Goal: Task Accomplishment & Management: Use online tool/utility

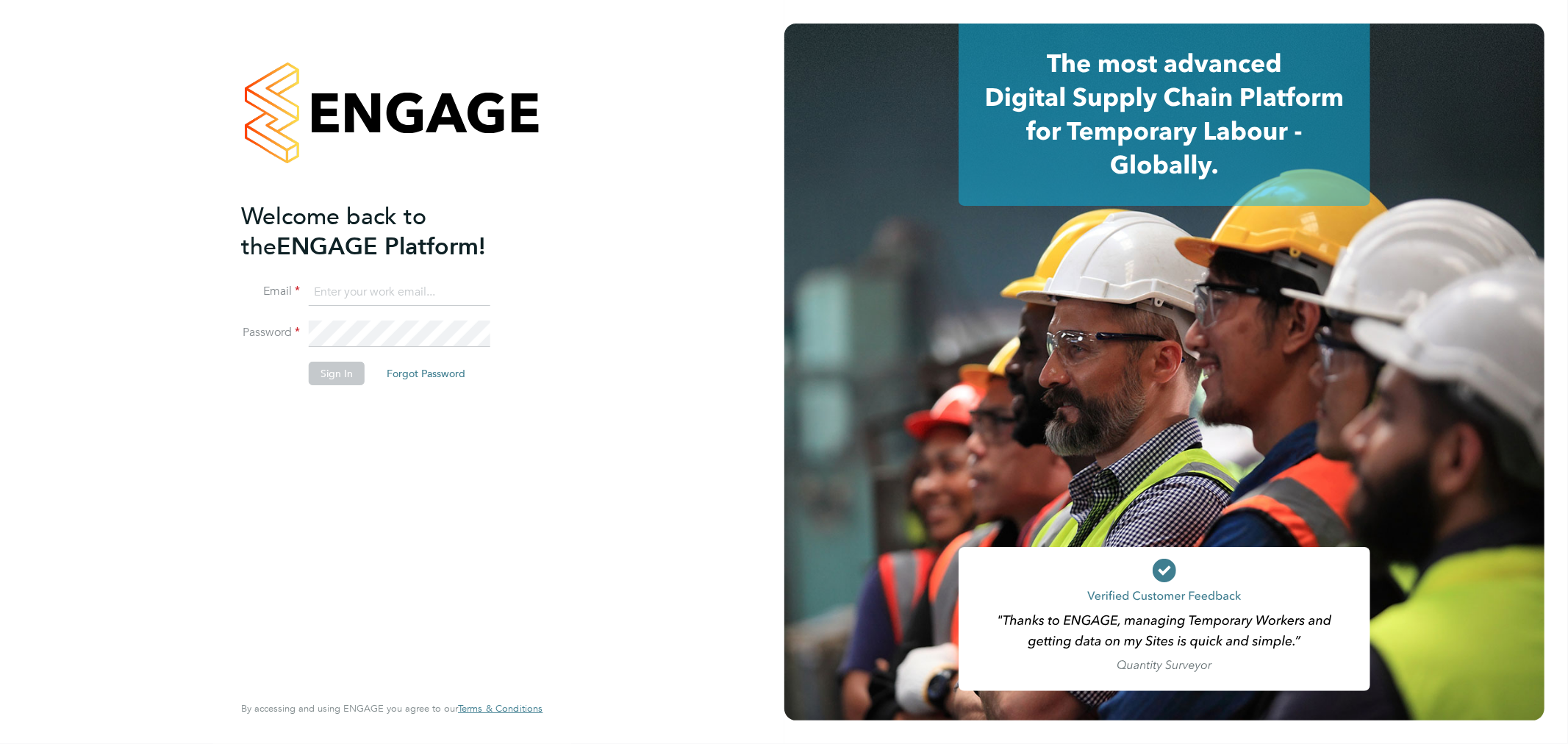
click at [332, 289] on input at bounding box center [399, 293] width 182 height 27
type input "rachel.graham2@uk.g4s.com"
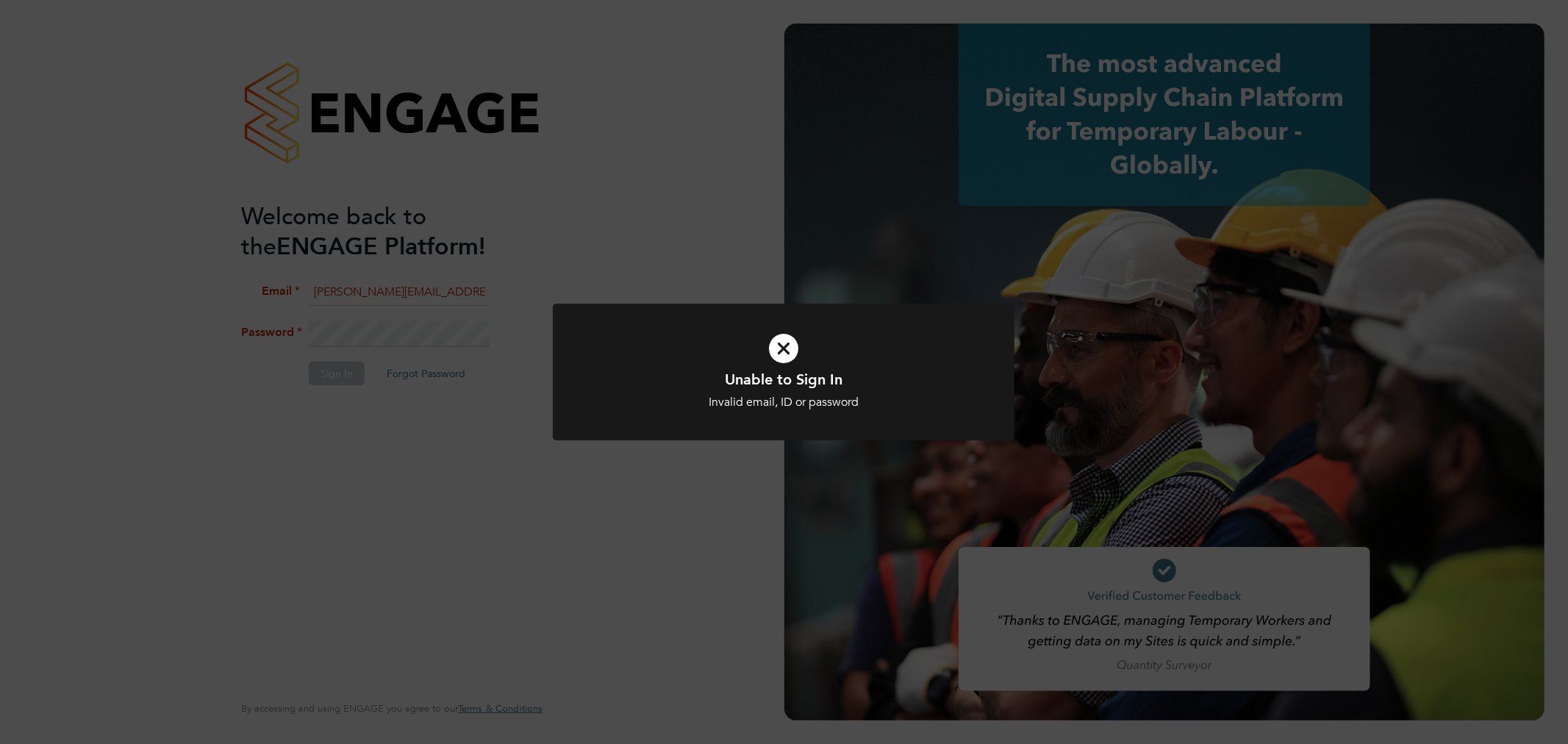
click at [420, 414] on div "Unable to Sign In Invalid email, ID or password Cancel Okay" at bounding box center [784, 372] width 1568 height 744
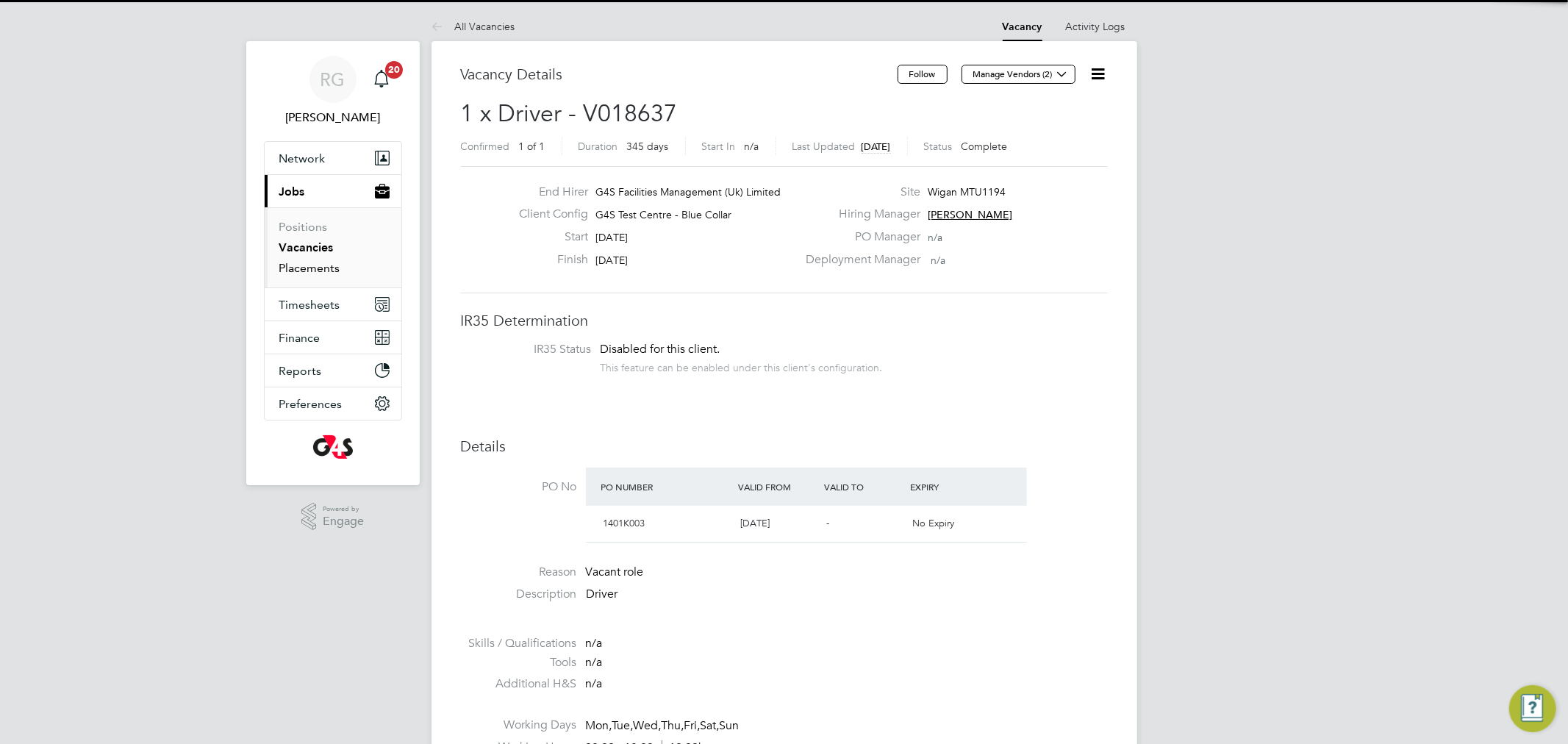
click at [319, 268] on link "Placements" at bounding box center [309, 268] width 61 height 14
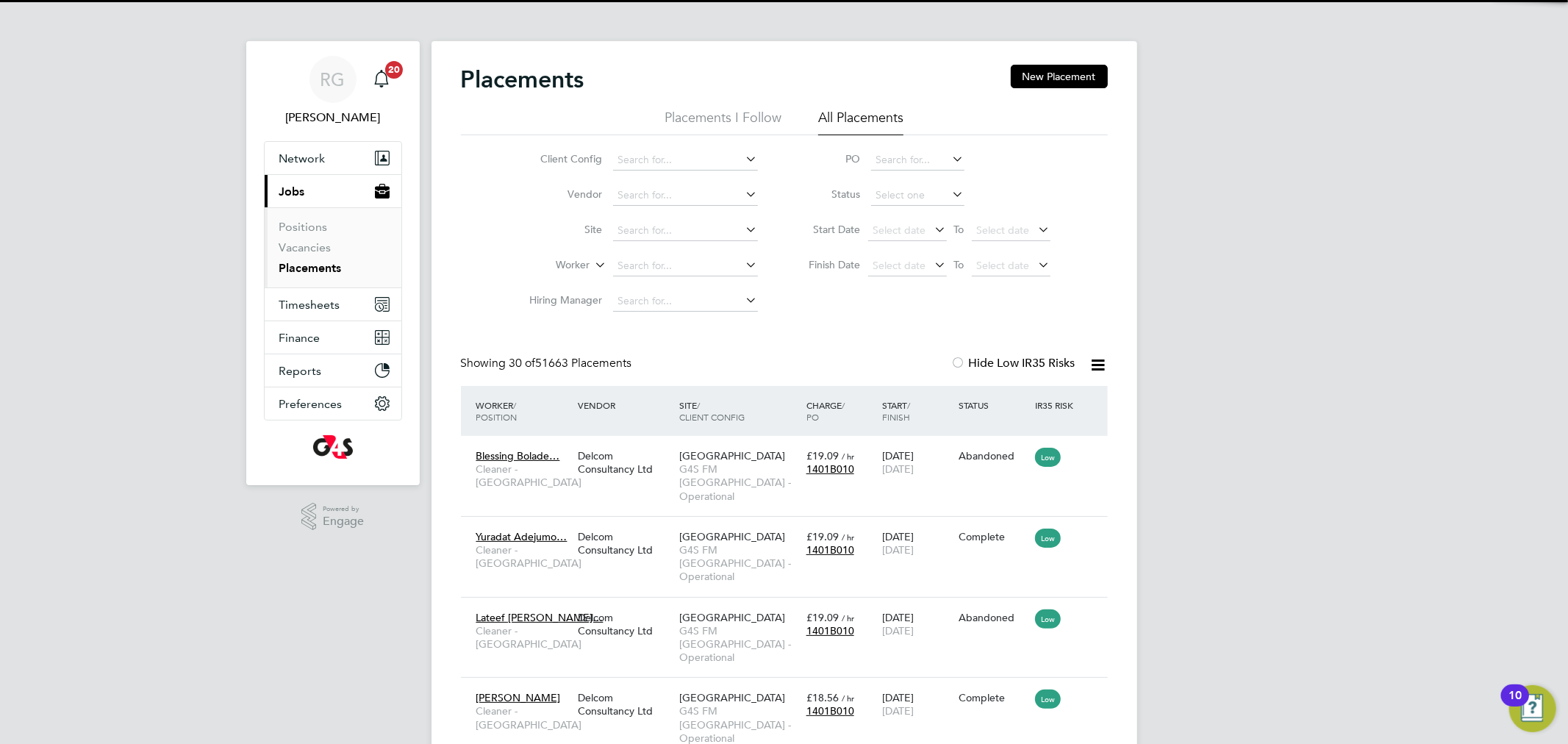
scroll to position [55, 128]
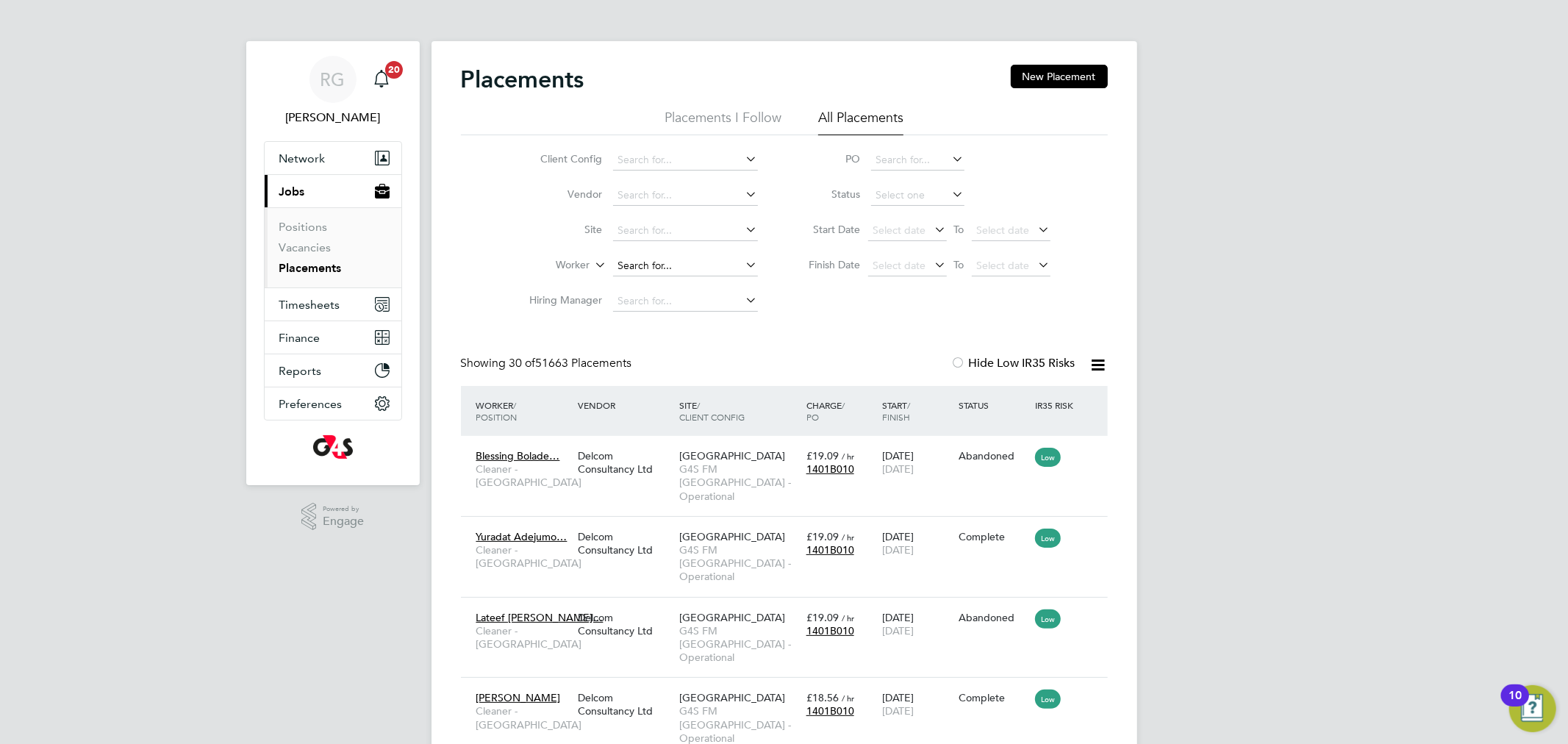
click at [638, 263] on input at bounding box center [685, 266] width 145 height 20
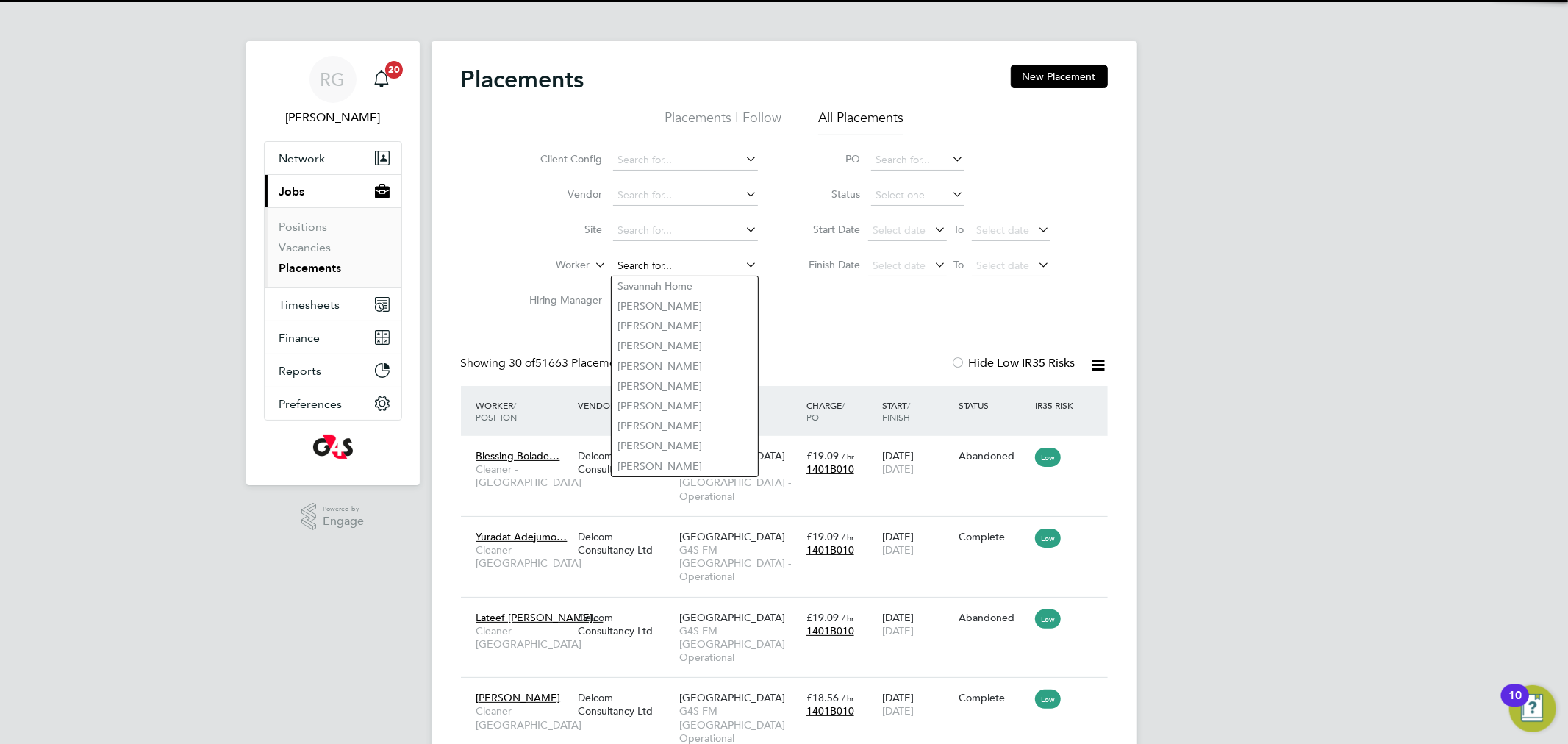
paste input "[PERSON_NAME] [PERSON_NAME]"
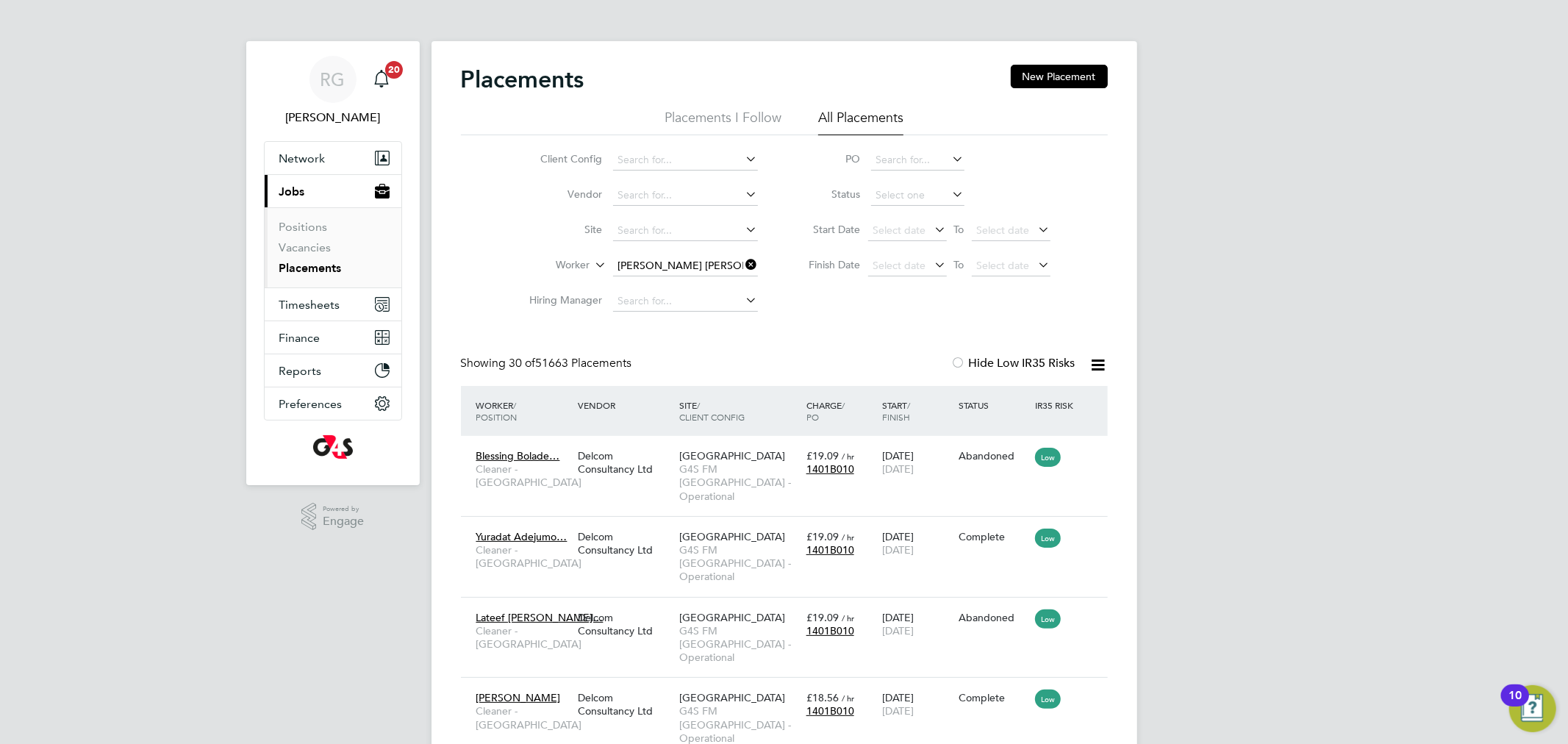
click at [706, 289] on b "Men de s" at bounding box center [725, 286] width 38 height 13
type input "[PERSON_NAME] [PERSON_NAME]"
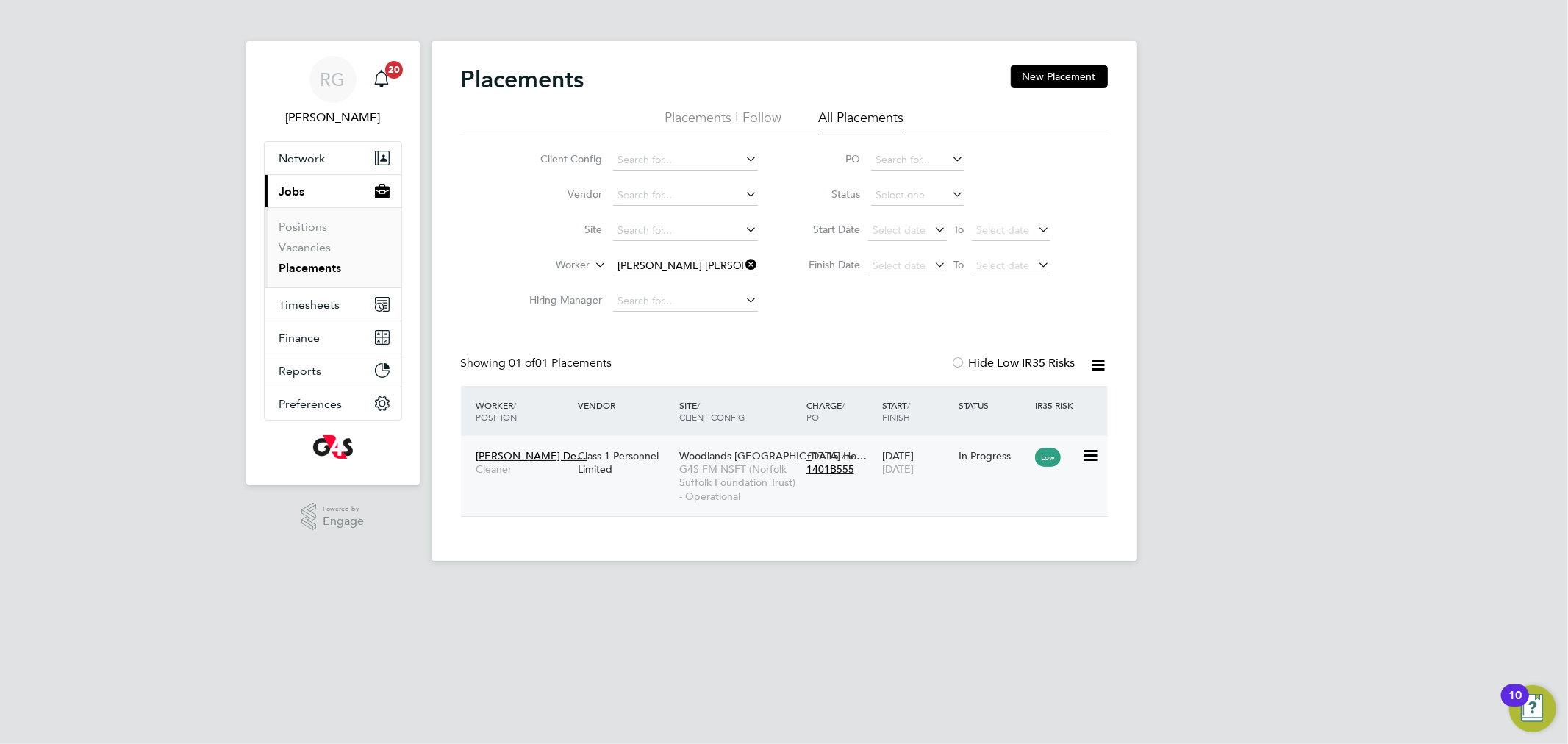
click at [540, 457] on span "[PERSON_NAME] De…" at bounding box center [531, 456] width 111 height 13
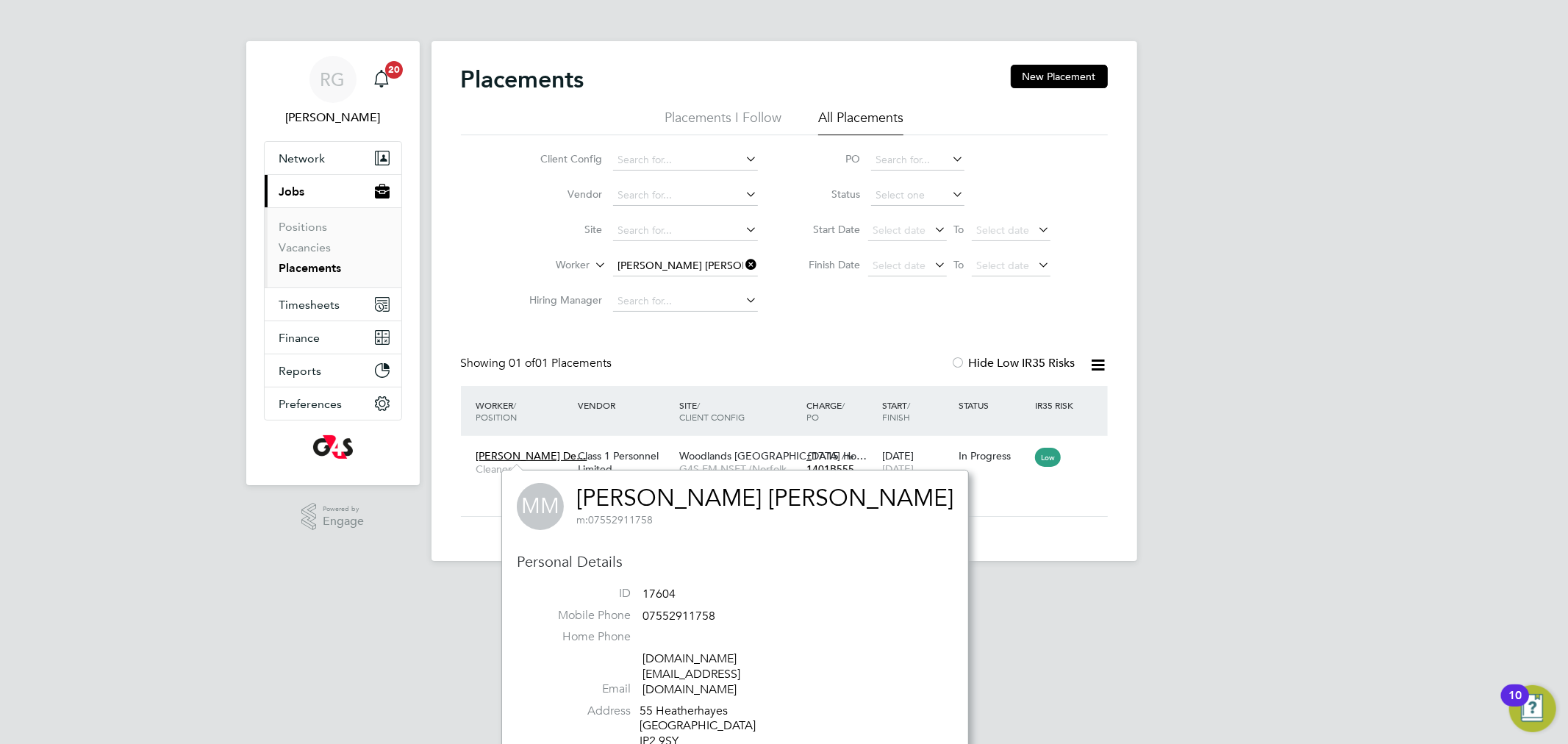
click at [644, 502] on link "[PERSON_NAME] [PERSON_NAME]" at bounding box center [765, 499] width 377 height 29
click at [743, 263] on icon at bounding box center [743, 264] width 0 height 20
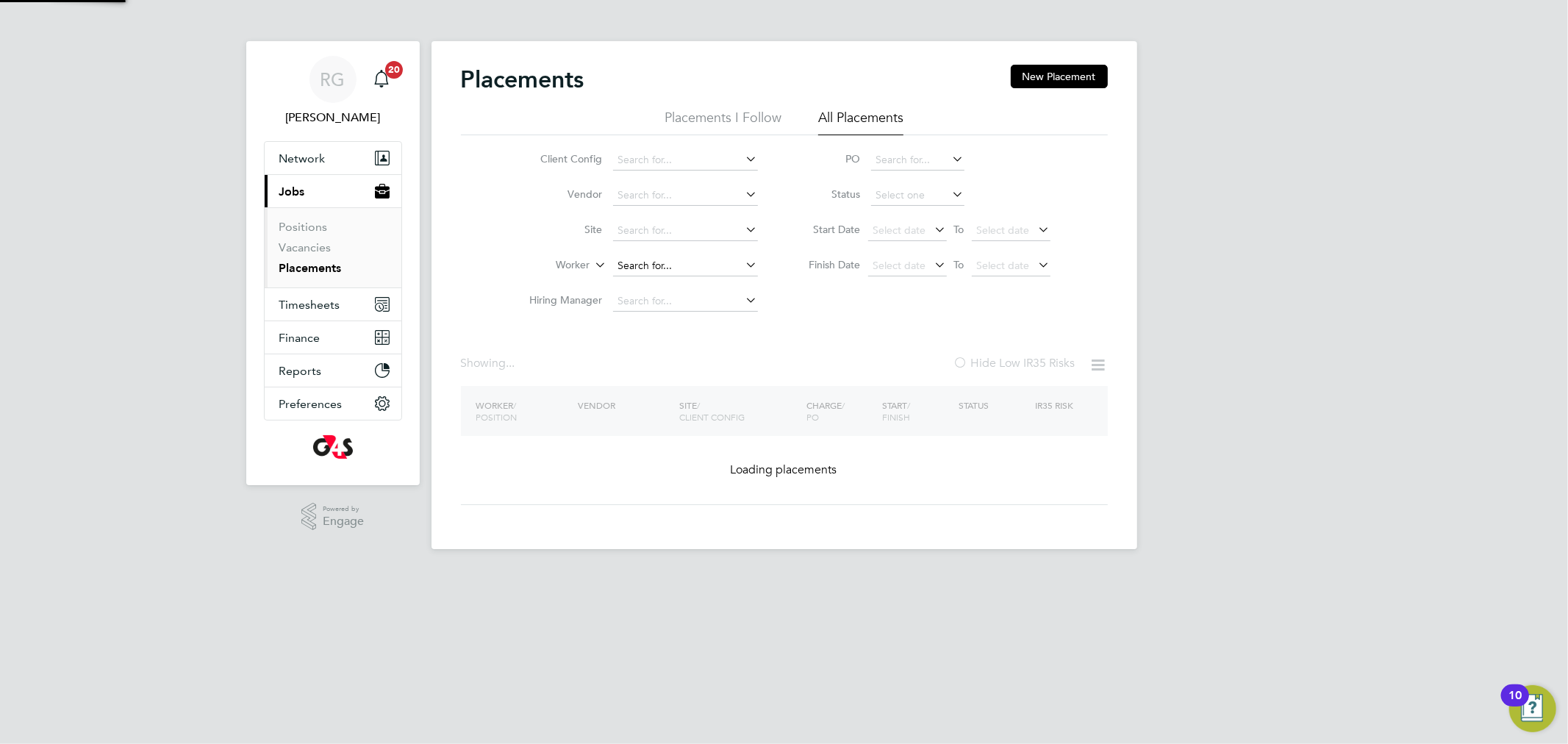
click at [674, 264] on input at bounding box center [685, 266] width 145 height 20
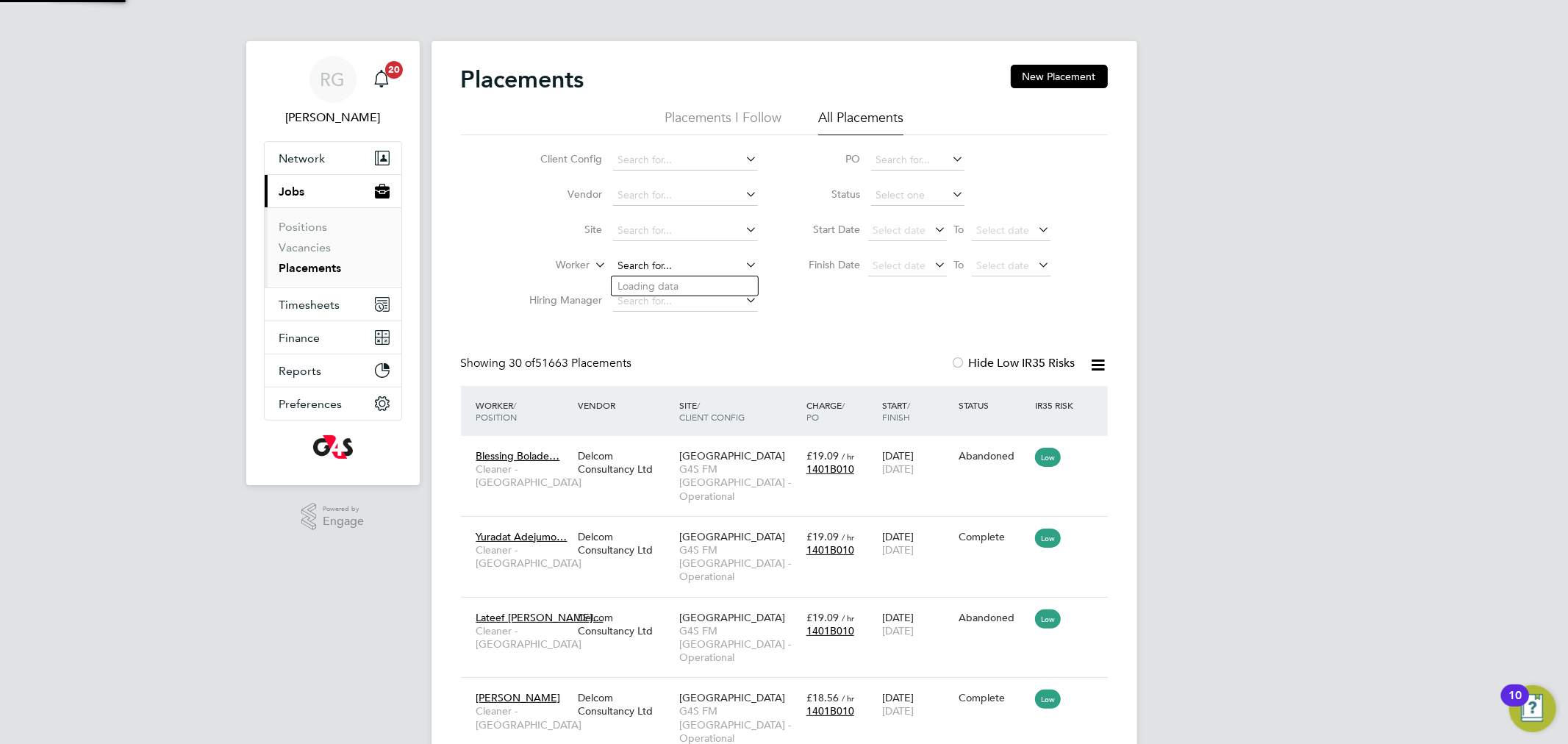
scroll to position [55, 128]
paste input "[PERSON_NAME]"
type input "[PERSON_NAME]"
click at [644, 264] on input at bounding box center [685, 266] width 145 height 20
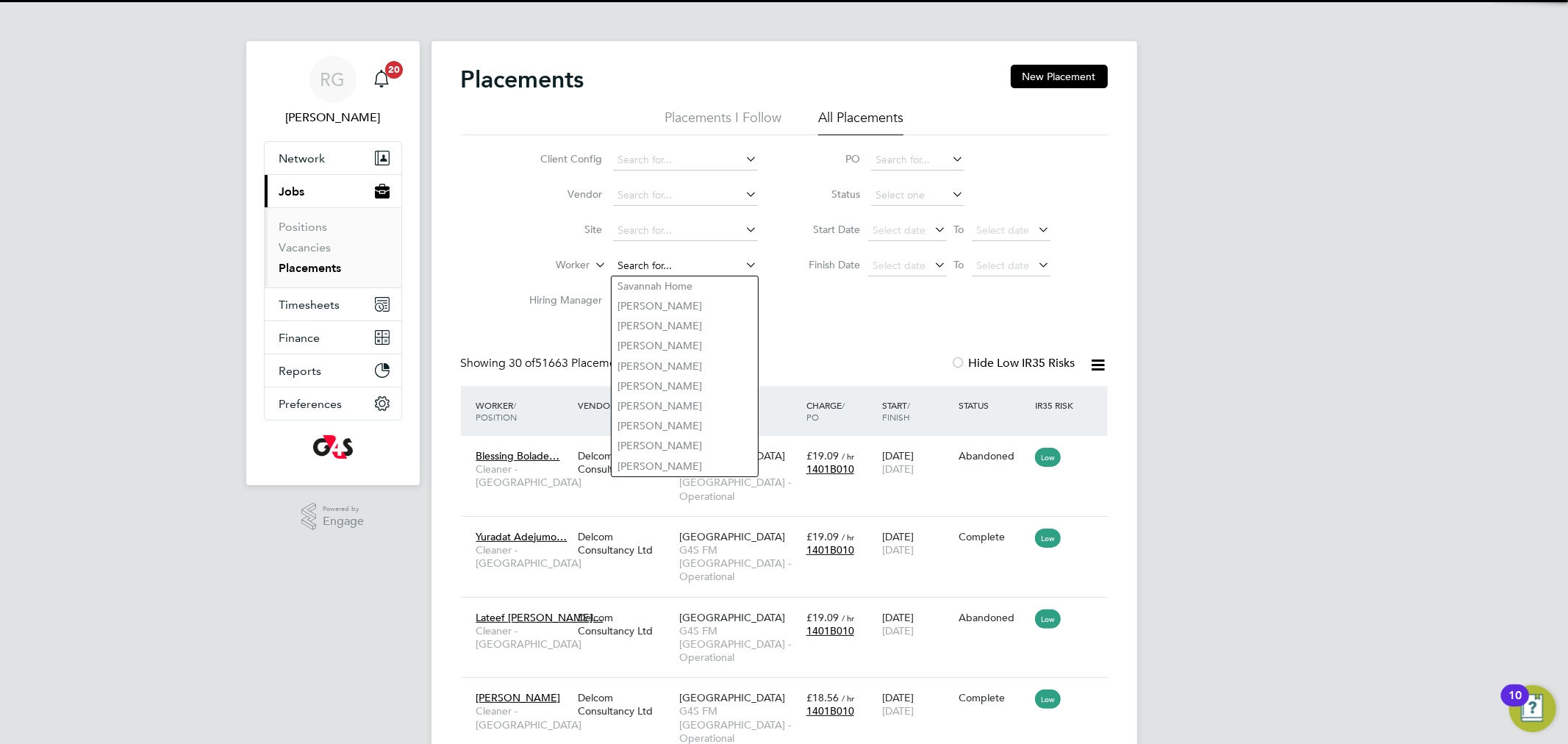
paste input "[PERSON_NAME]"
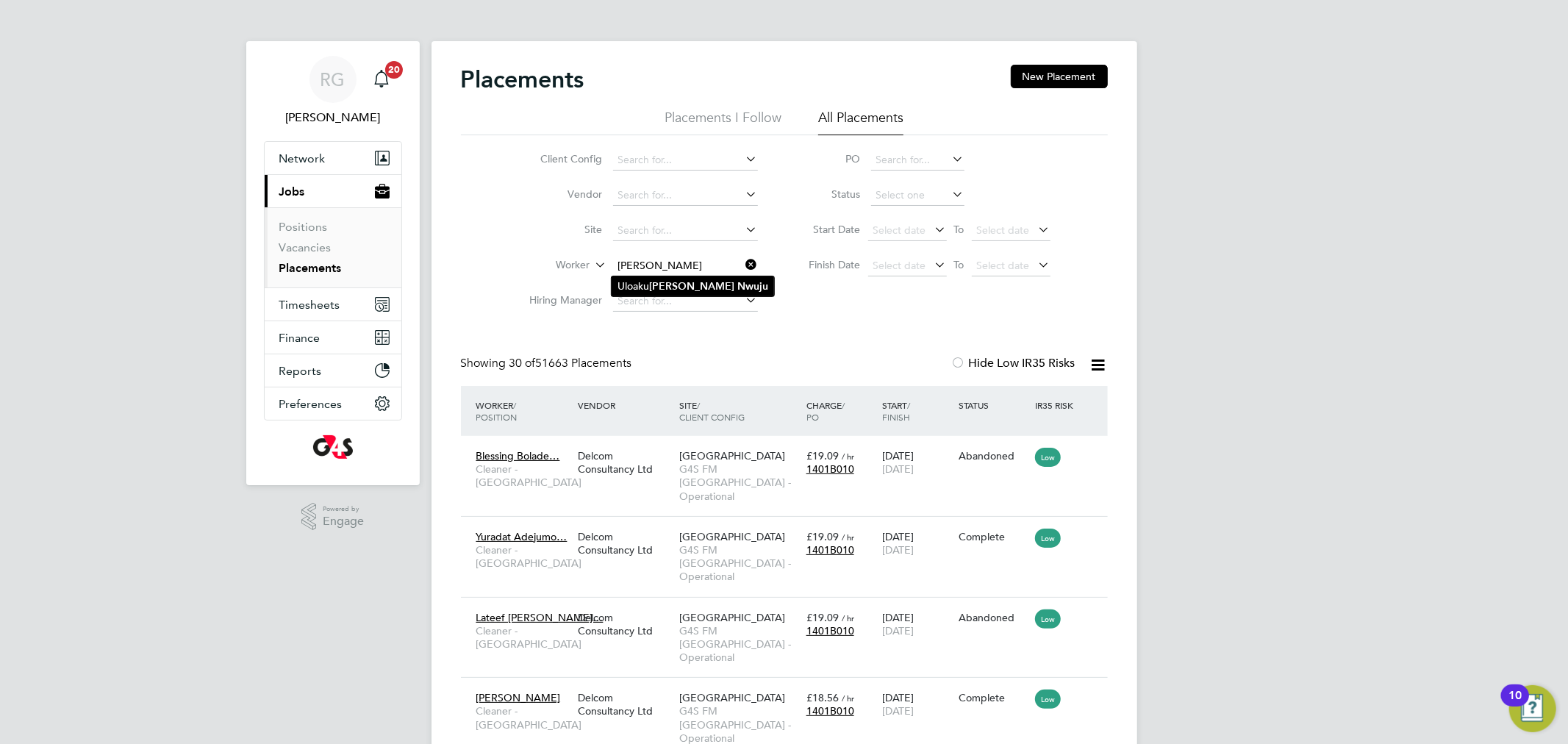
click at [652, 289] on b "[PERSON_NAME]" at bounding box center [692, 286] width 86 height 13
type input "Uloaku [PERSON_NAME]"
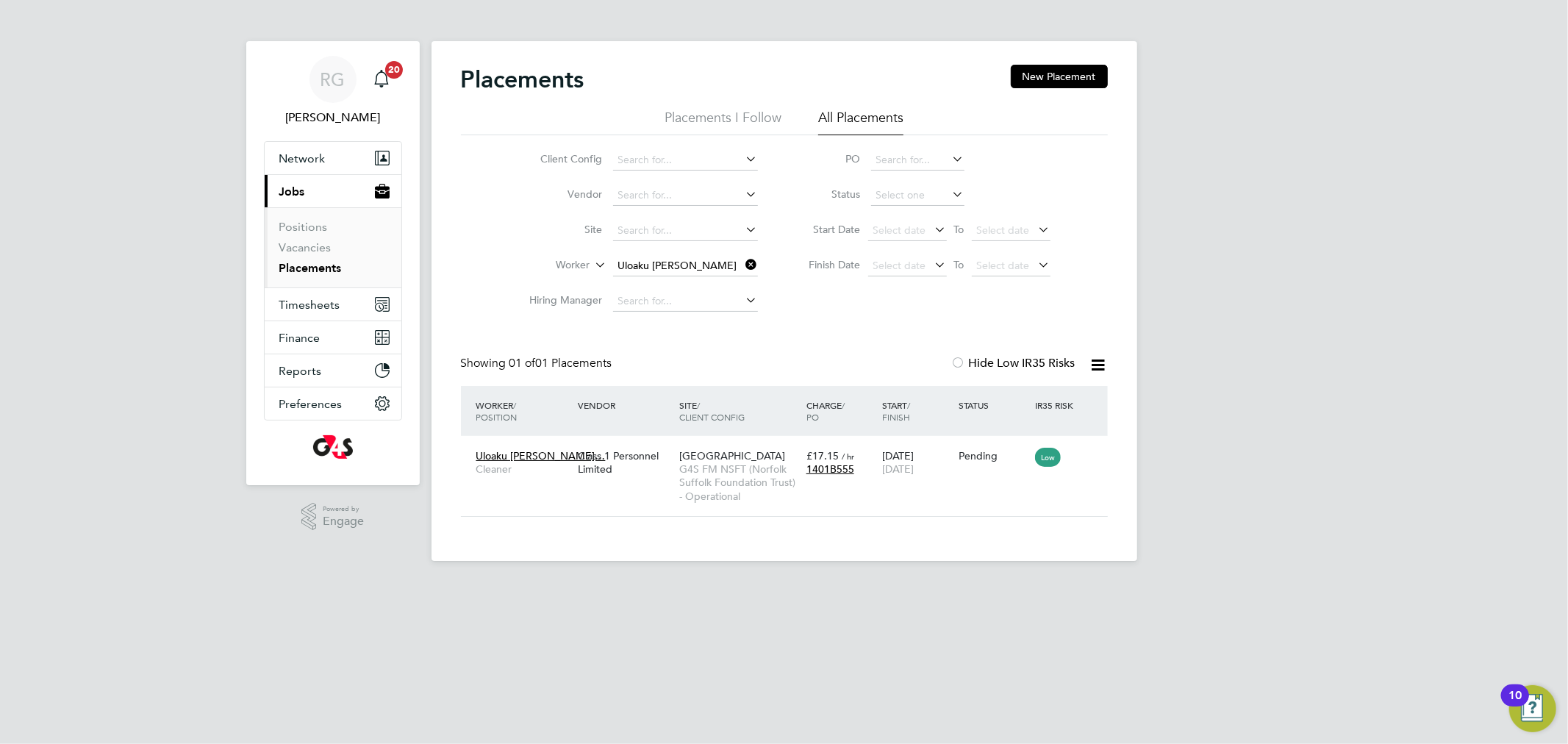
click at [743, 260] on icon at bounding box center [743, 264] width 0 height 20
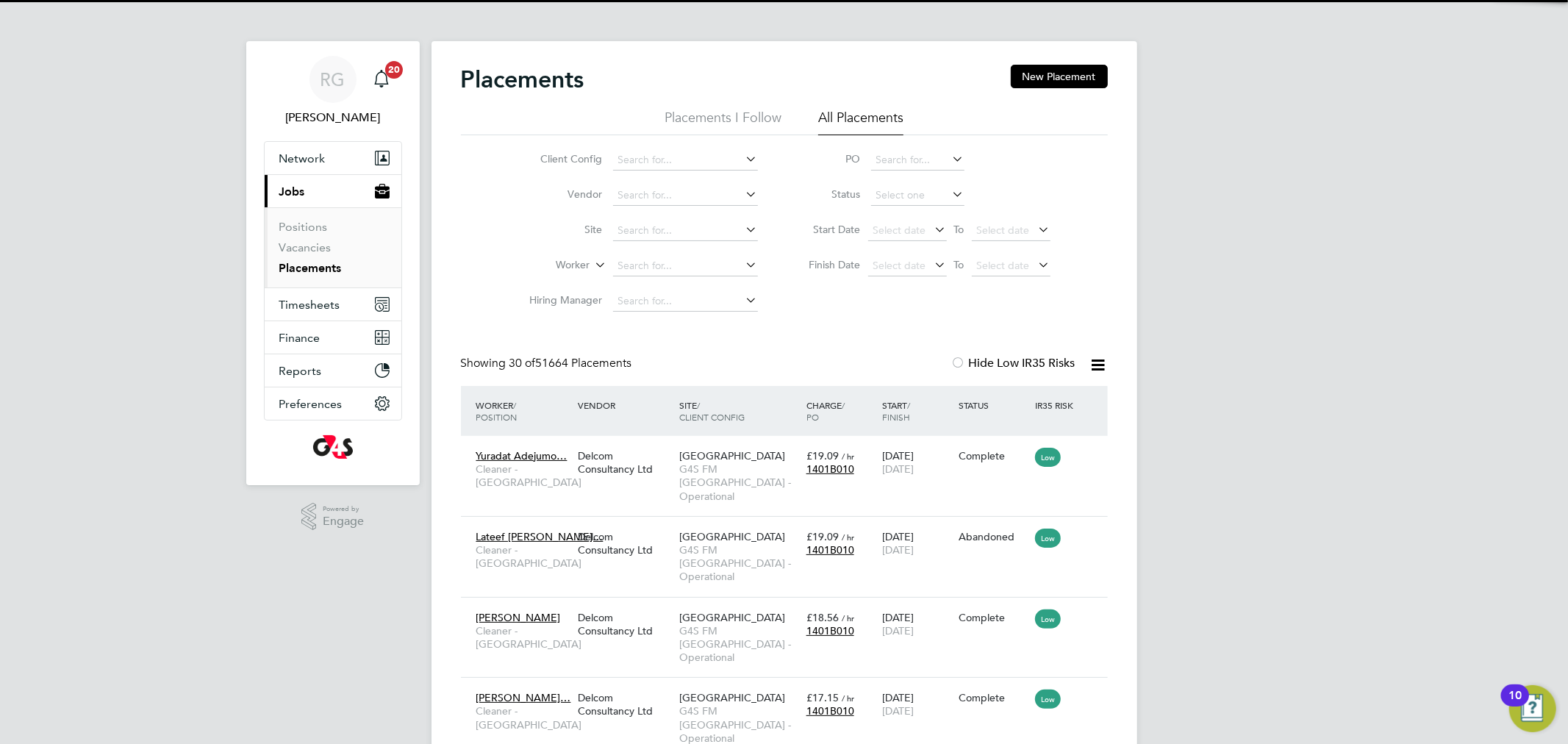
scroll to position [55, 128]
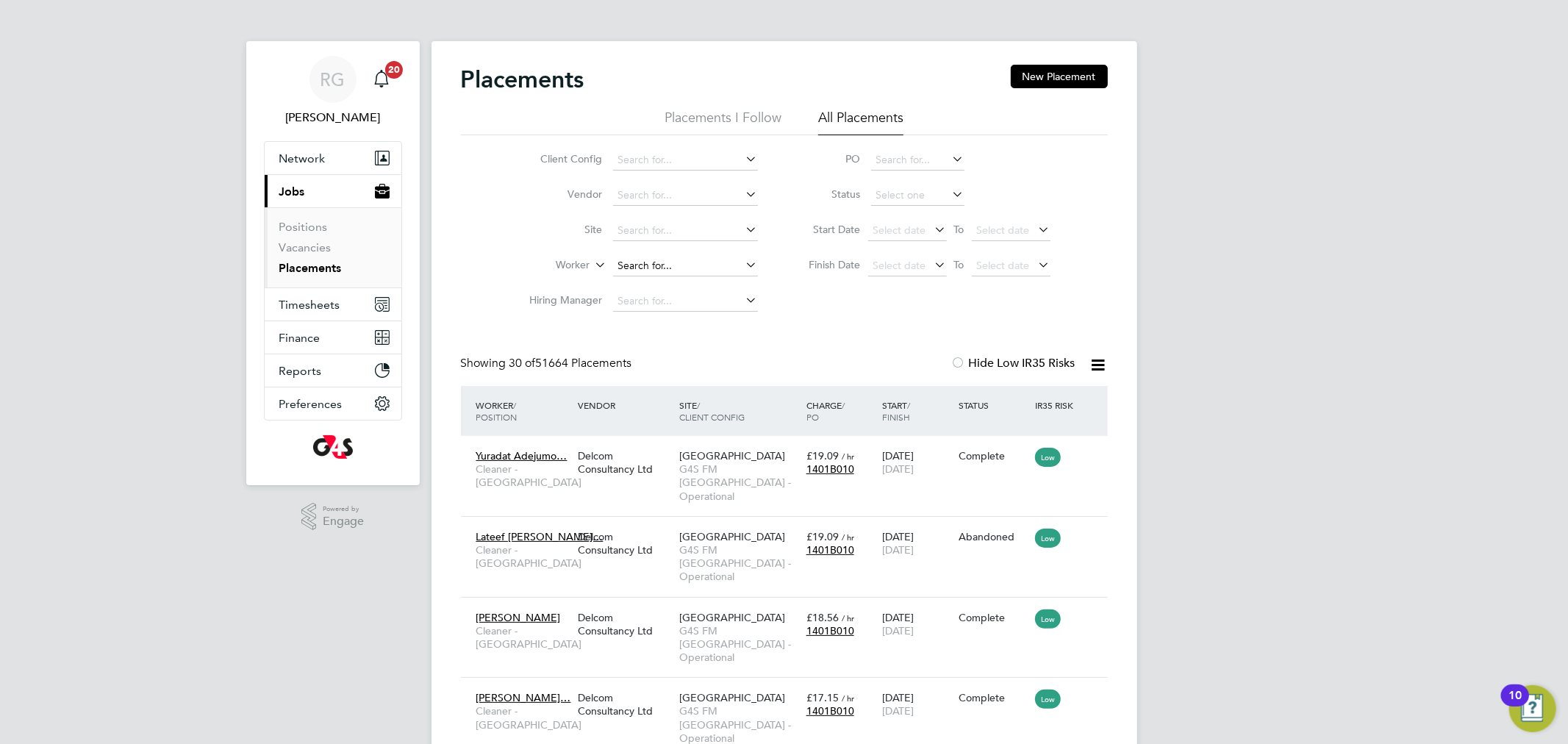
click at [695, 266] on input at bounding box center [685, 266] width 145 height 20
click at [676, 288] on li "[PERSON_NAME]" at bounding box center [685, 286] width 146 height 19
type input "[PERSON_NAME]"
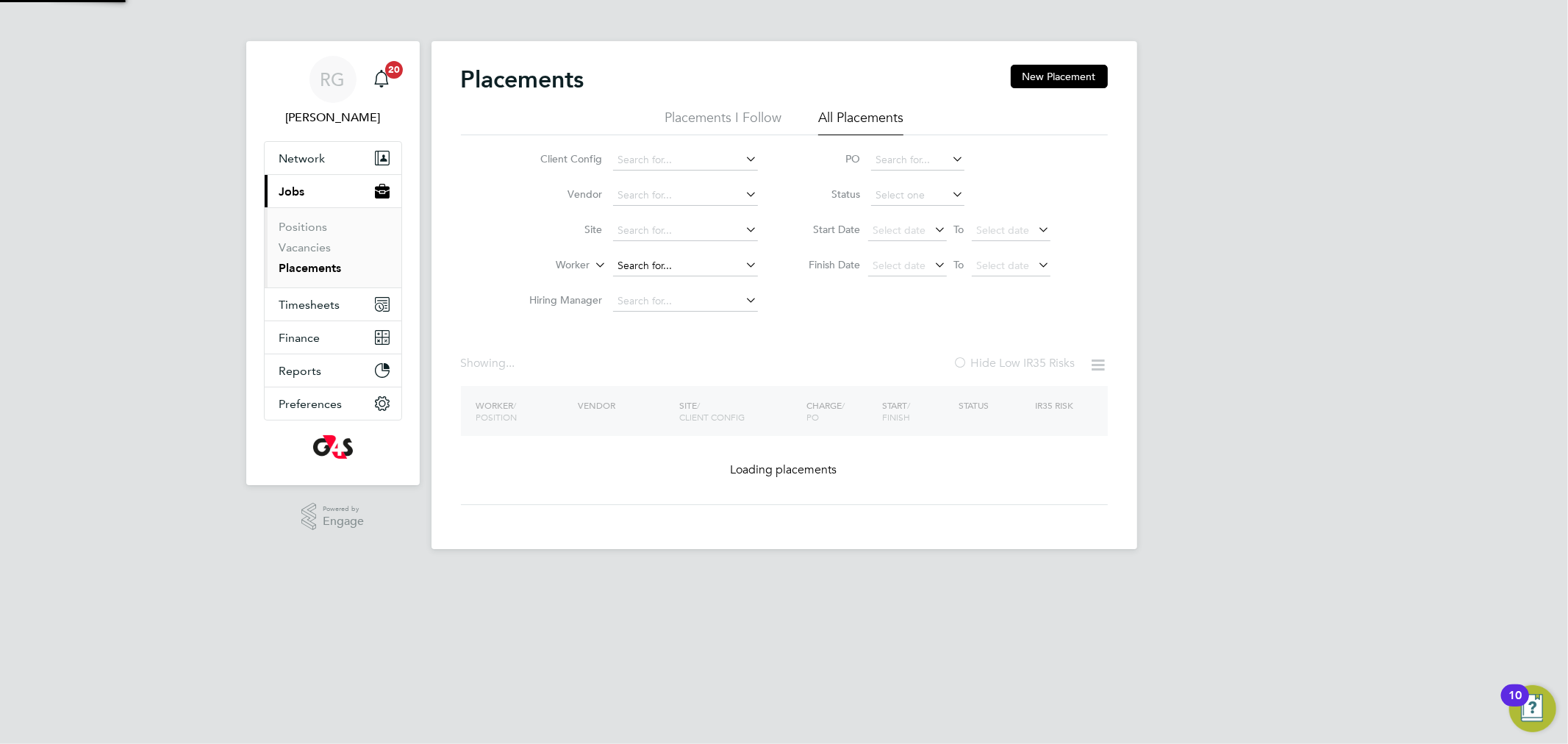
click at [695, 262] on input at bounding box center [685, 266] width 145 height 20
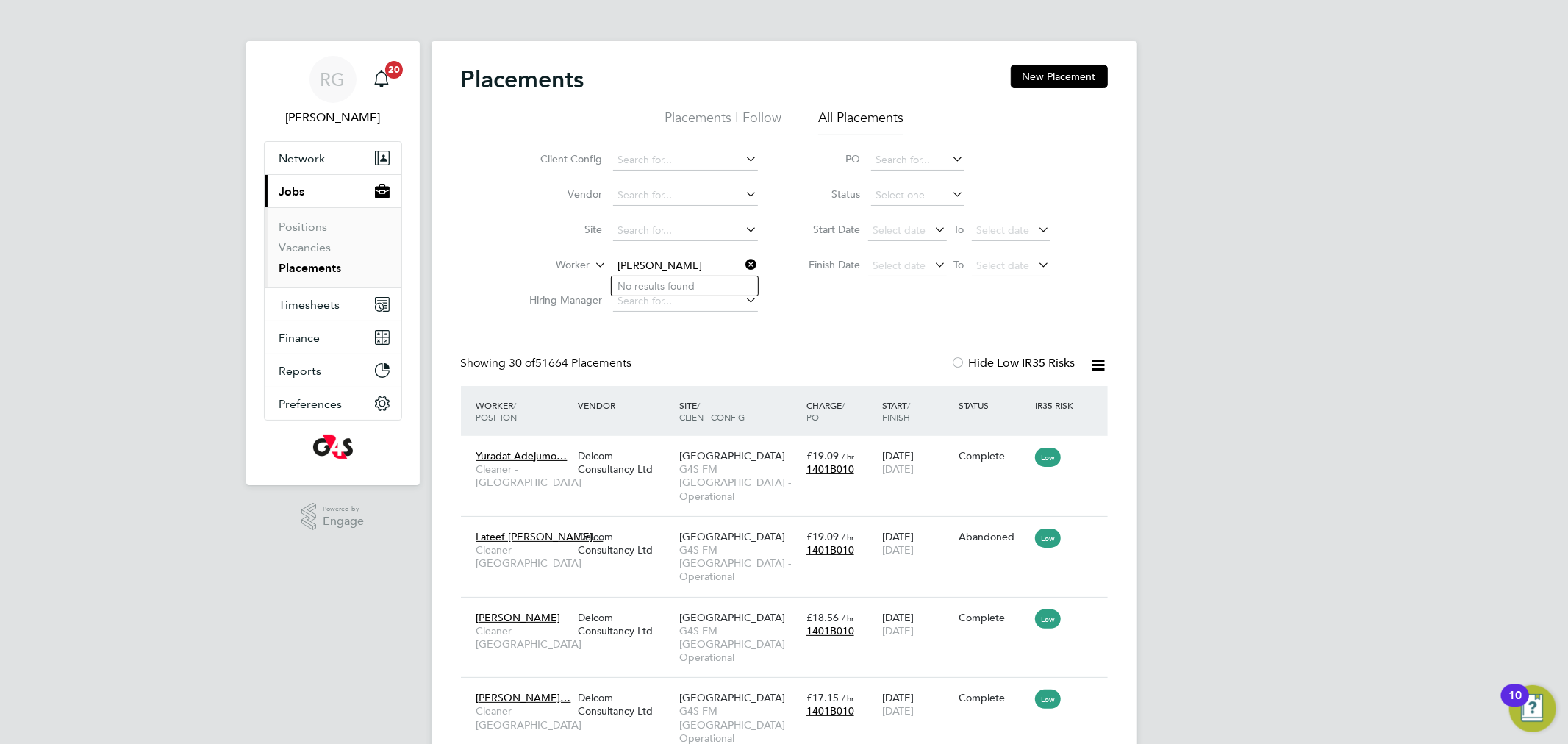
click at [652, 260] on input "[PERSON_NAME]" at bounding box center [685, 266] width 145 height 20
type input "b"
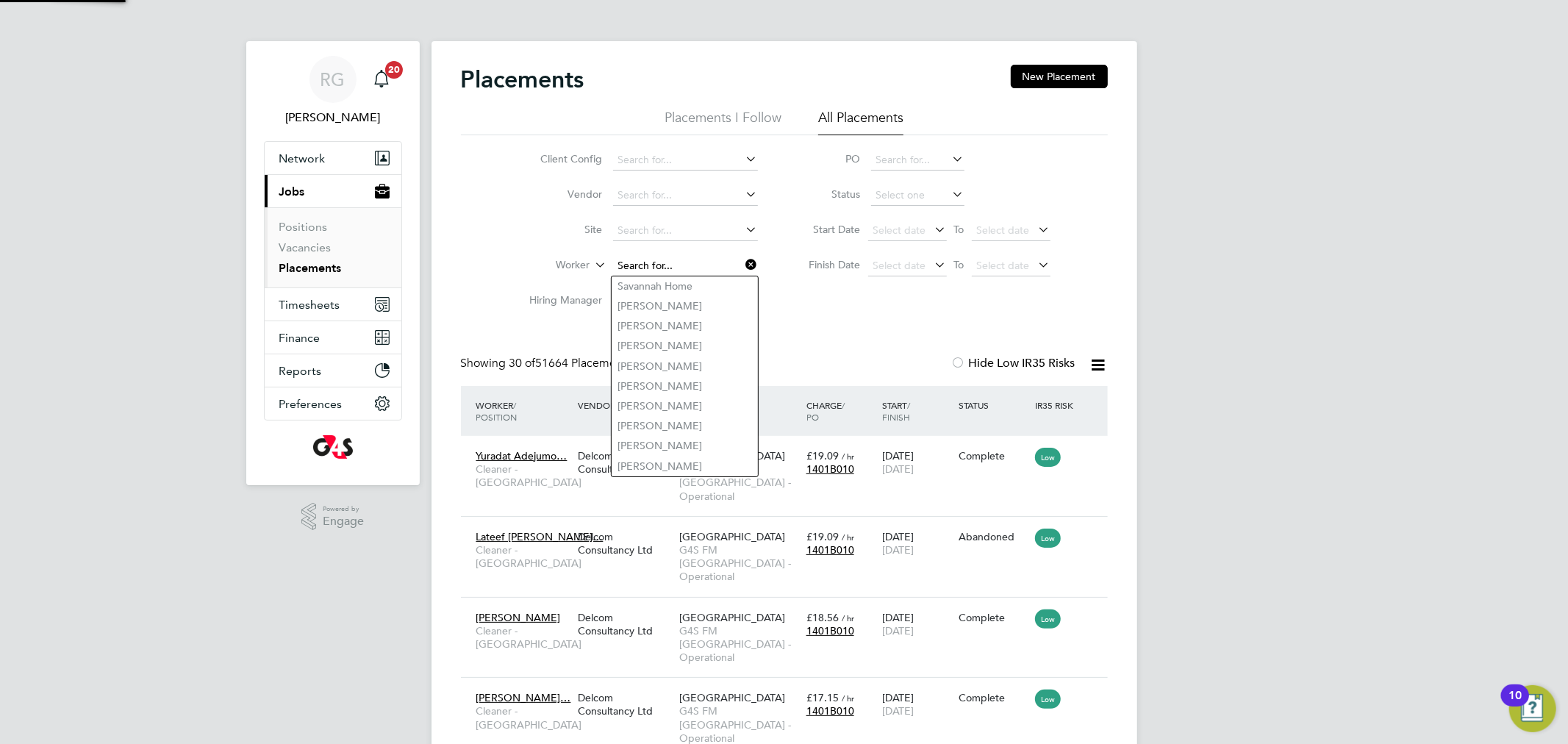
type input "b"
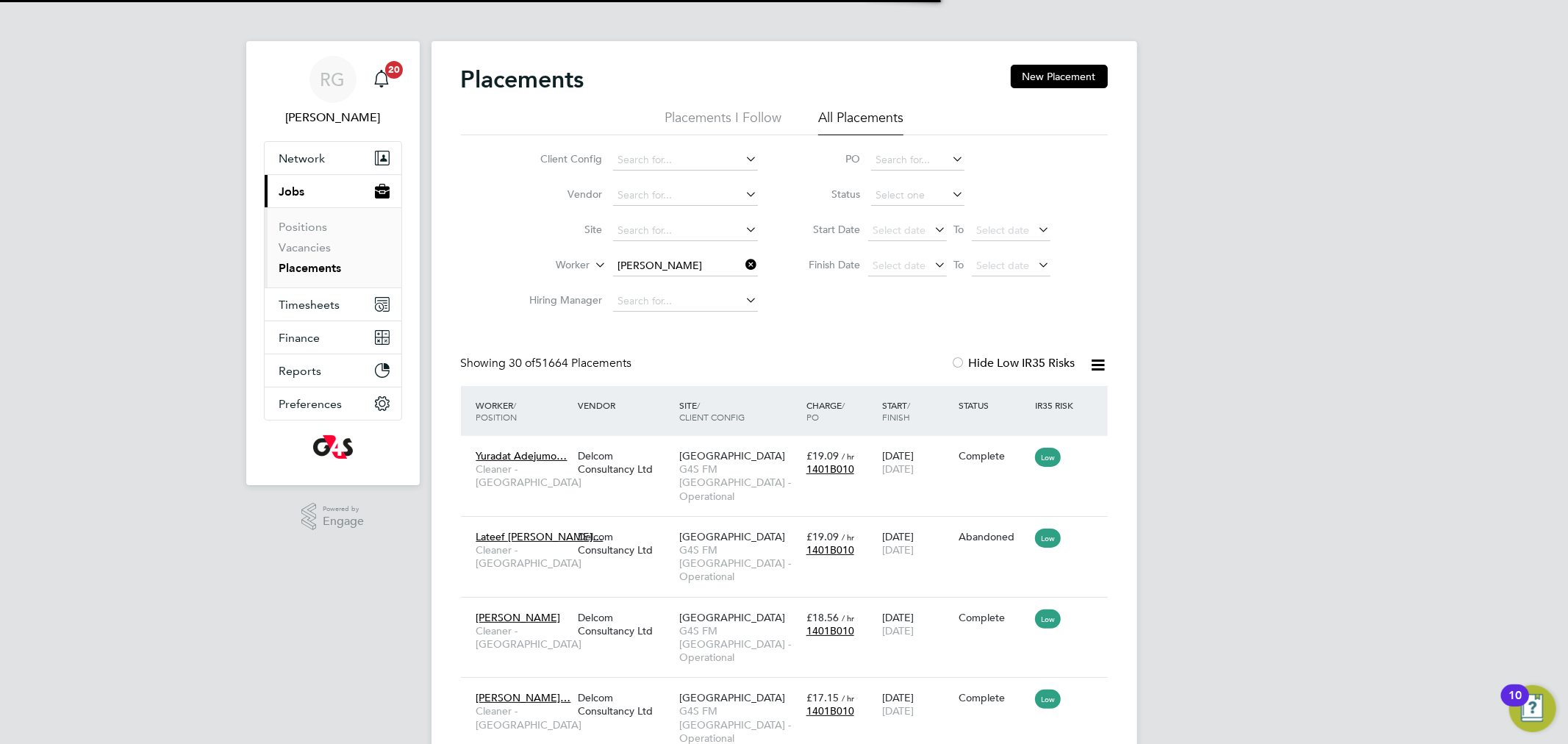
click at [687, 280] on li "[PERSON_NAME]" at bounding box center [685, 286] width 146 height 19
type input "[PERSON_NAME]"
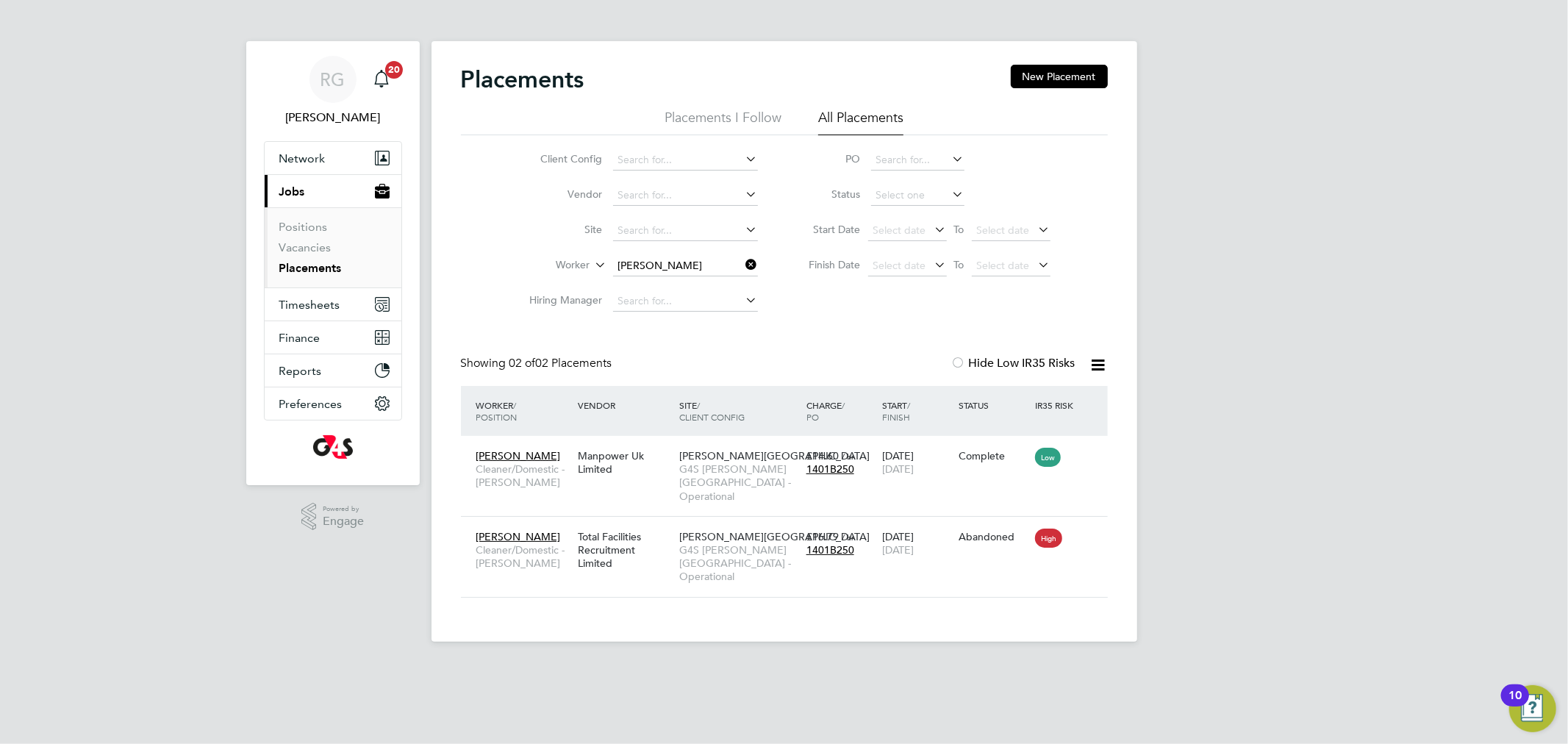
click at [743, 262] on icon at bounding box center [743, 264] width 0 height 20
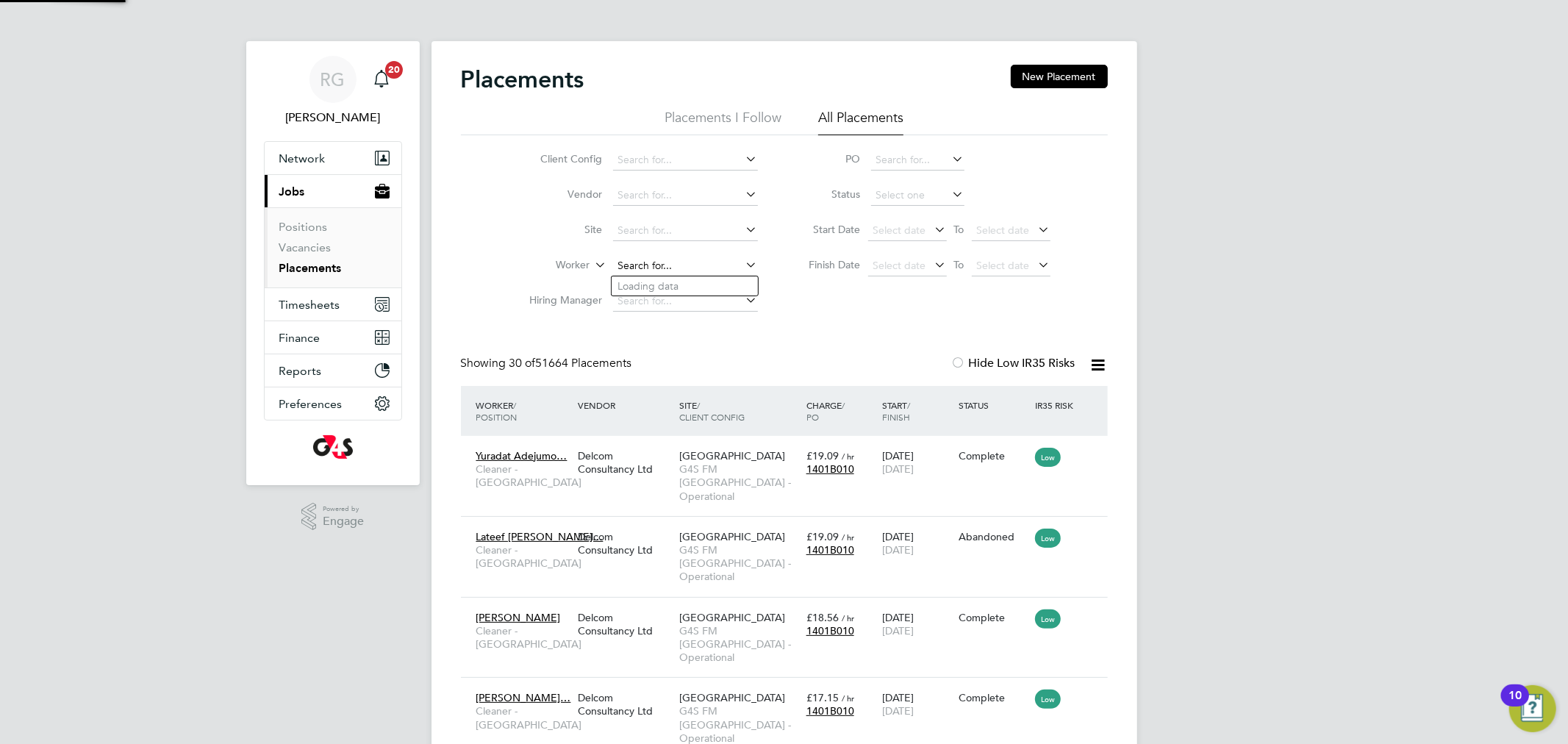
click at [647, 269] on input at bounding box center [685, 266] width 145 height 20
paste input "Sky Emmins"
type input "Sky Emmins"
click at [660, 283] on b "Emmins" at bounding box center [655, 286] width 38 height 13
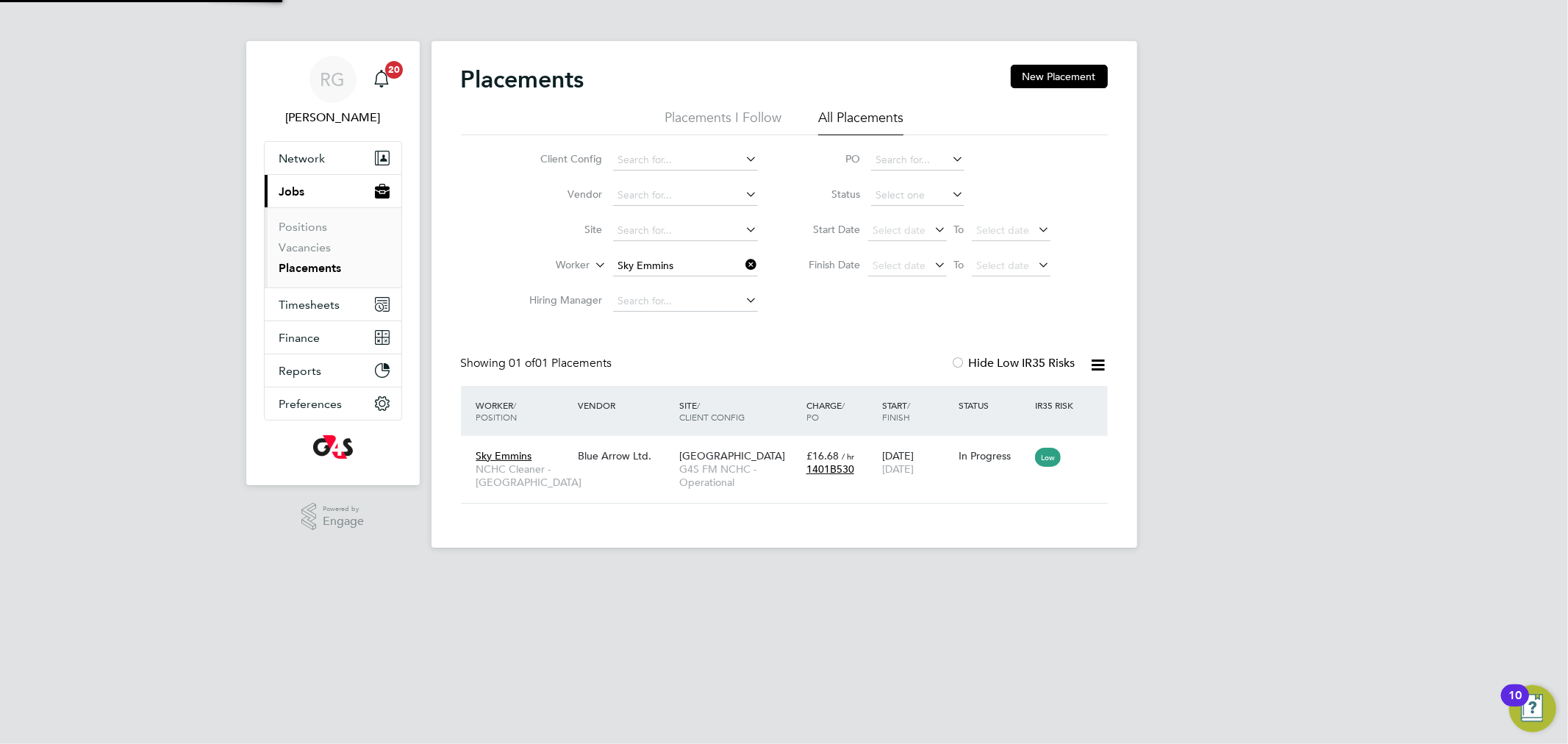
scroll to position [14, 69]
click at [518, 457] on span "Sky Emmins" at bounding box center [504, 456] width 56 height 13
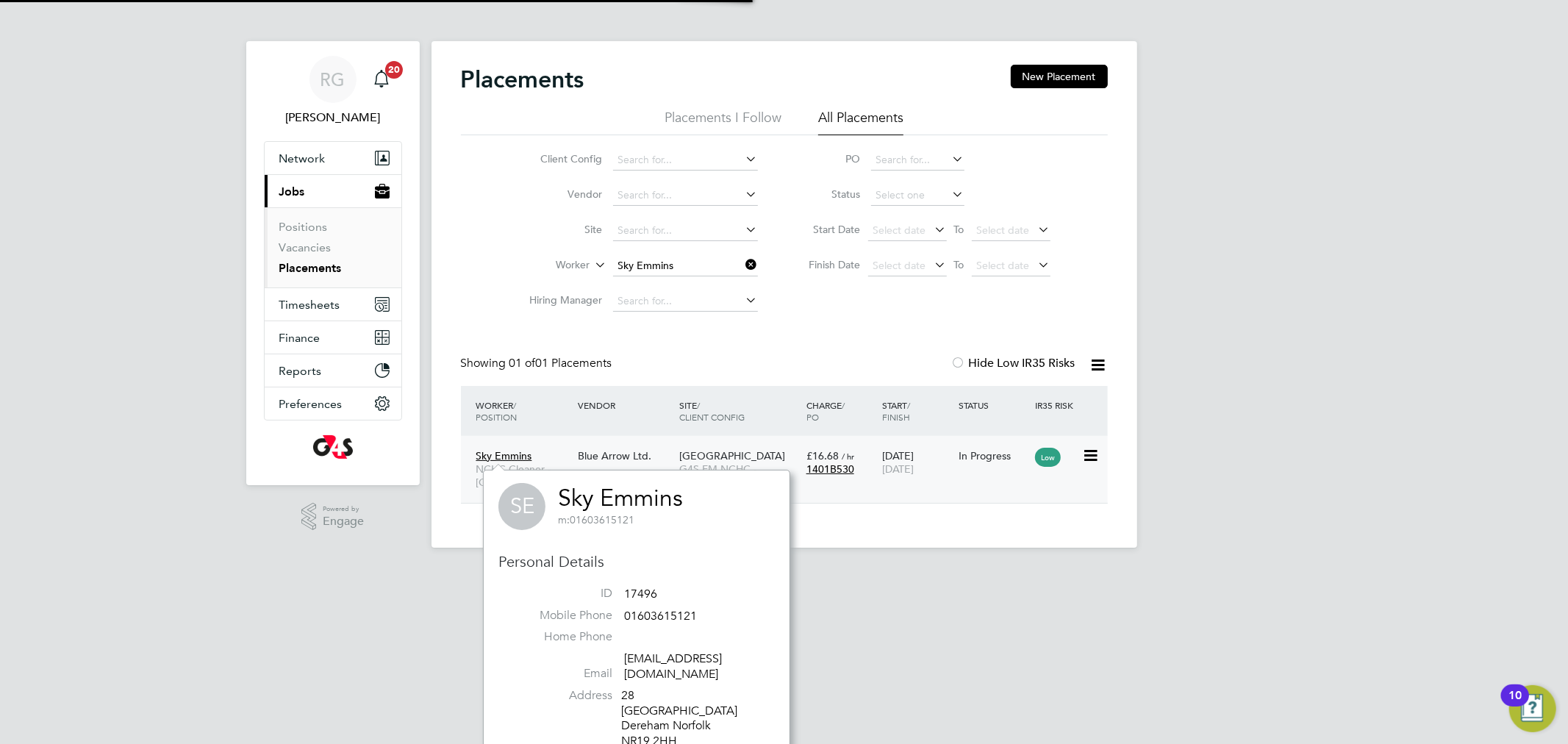
scroll to position [400, 306]
click at [599, 495] on link "Sky Emmins" at bounding box center [620, 499] width 125 height 29
click at [1273, 237] on div "RG [PERSON_NAME] Notifications 20 Applications: Network Team Members Businesses…" at bounding box center [784, 286] width 1568 height 572
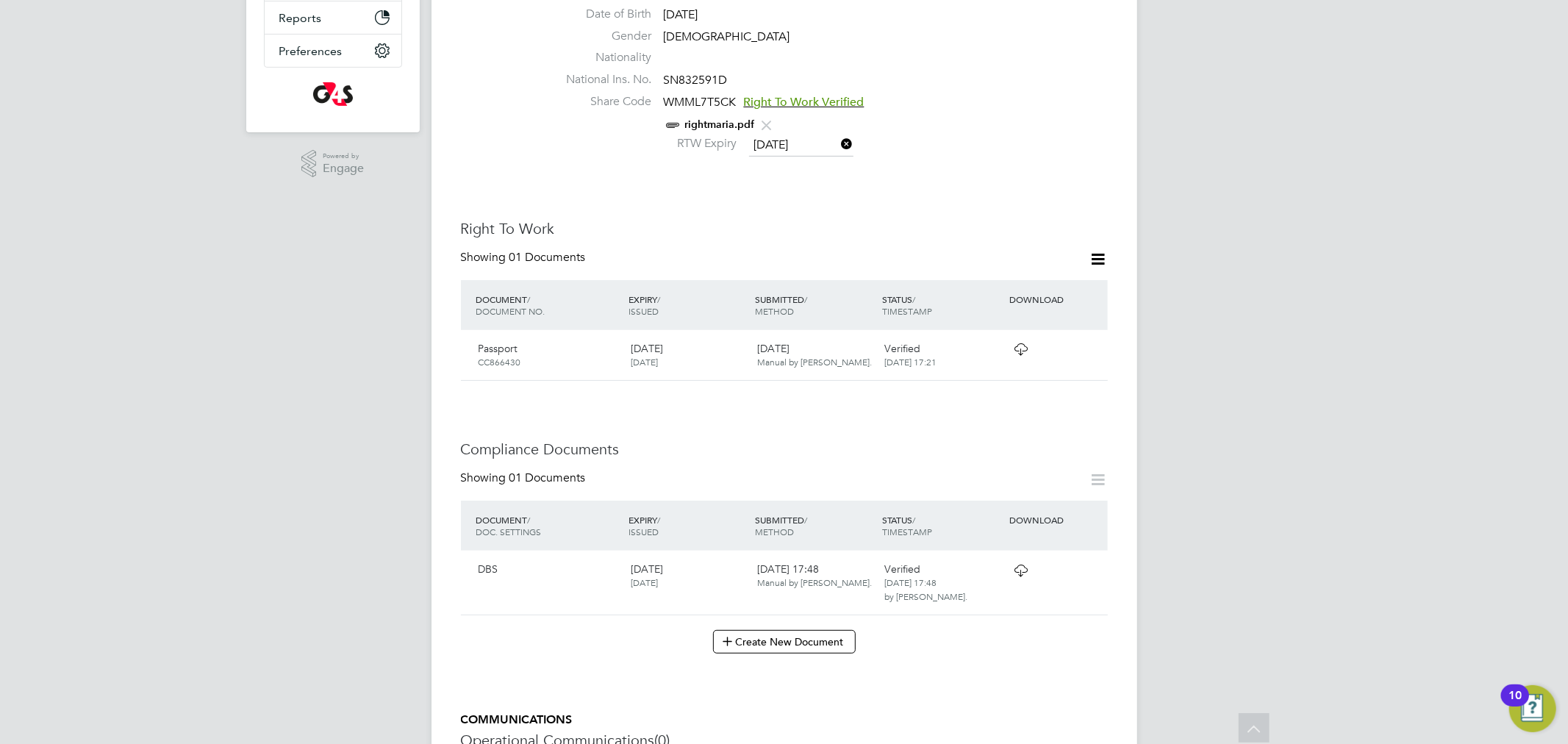
scroll to position [408, 0]
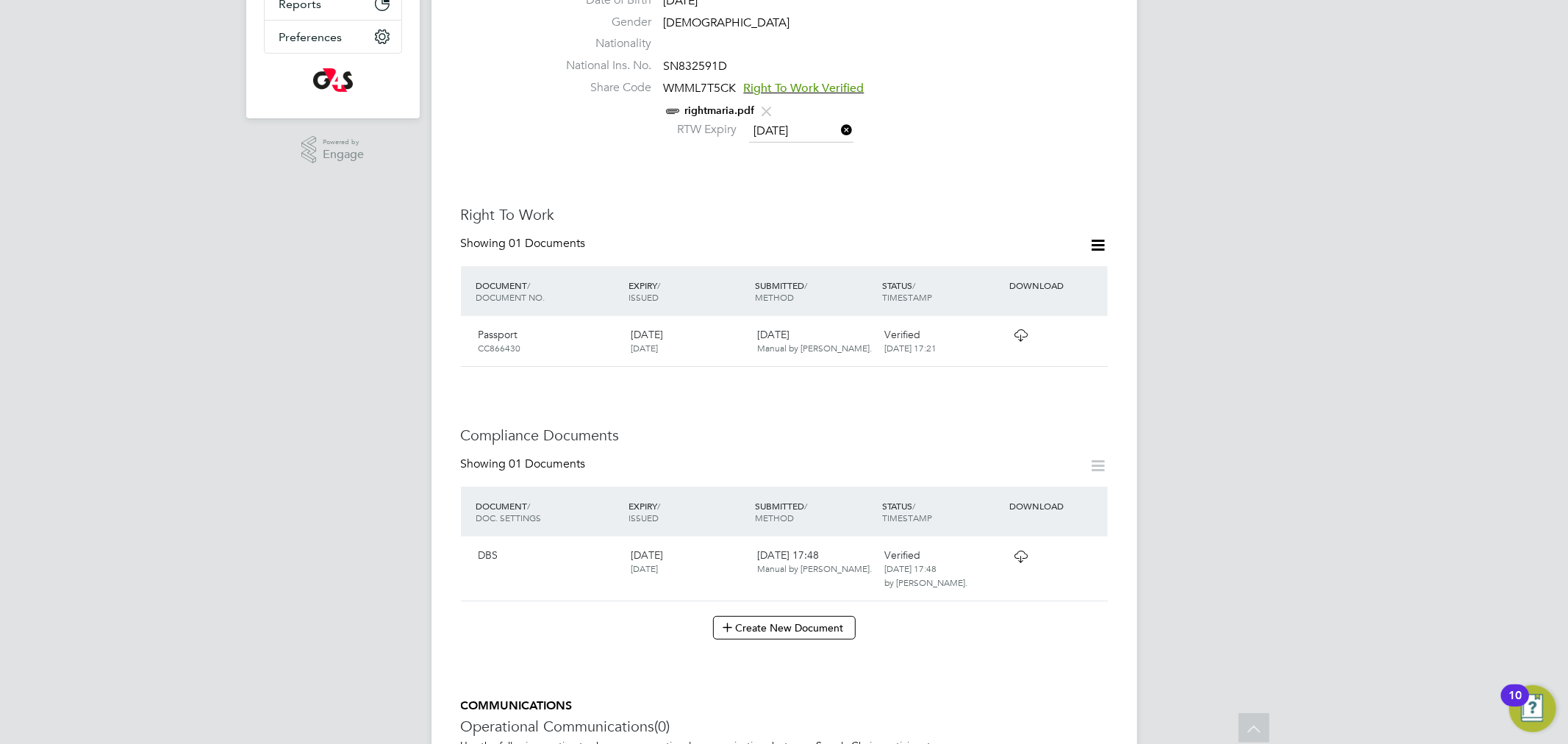
click at [1021, 551] on icon at bounding box center [1020, 556] width 18 height 12
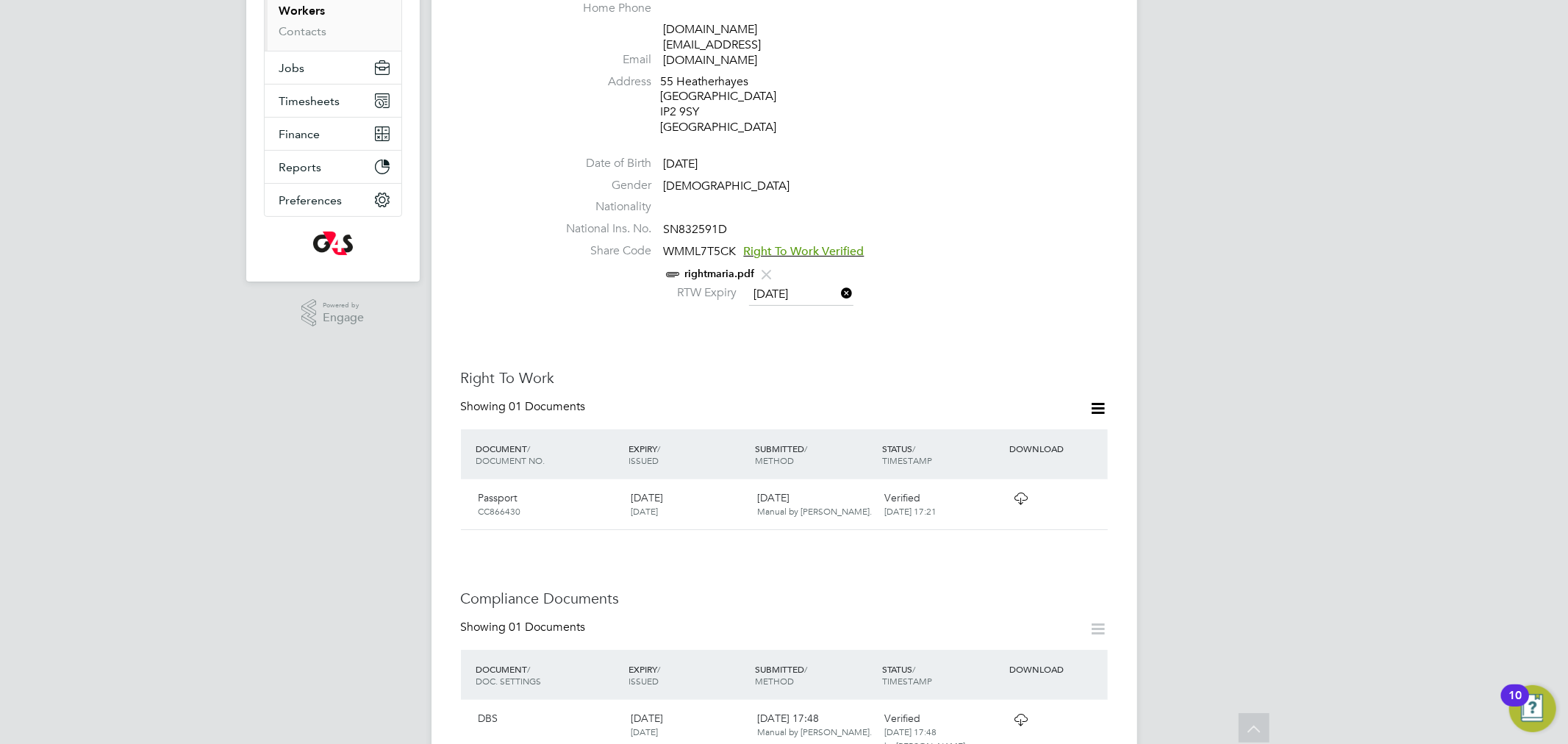
scroll to position [0, 0]
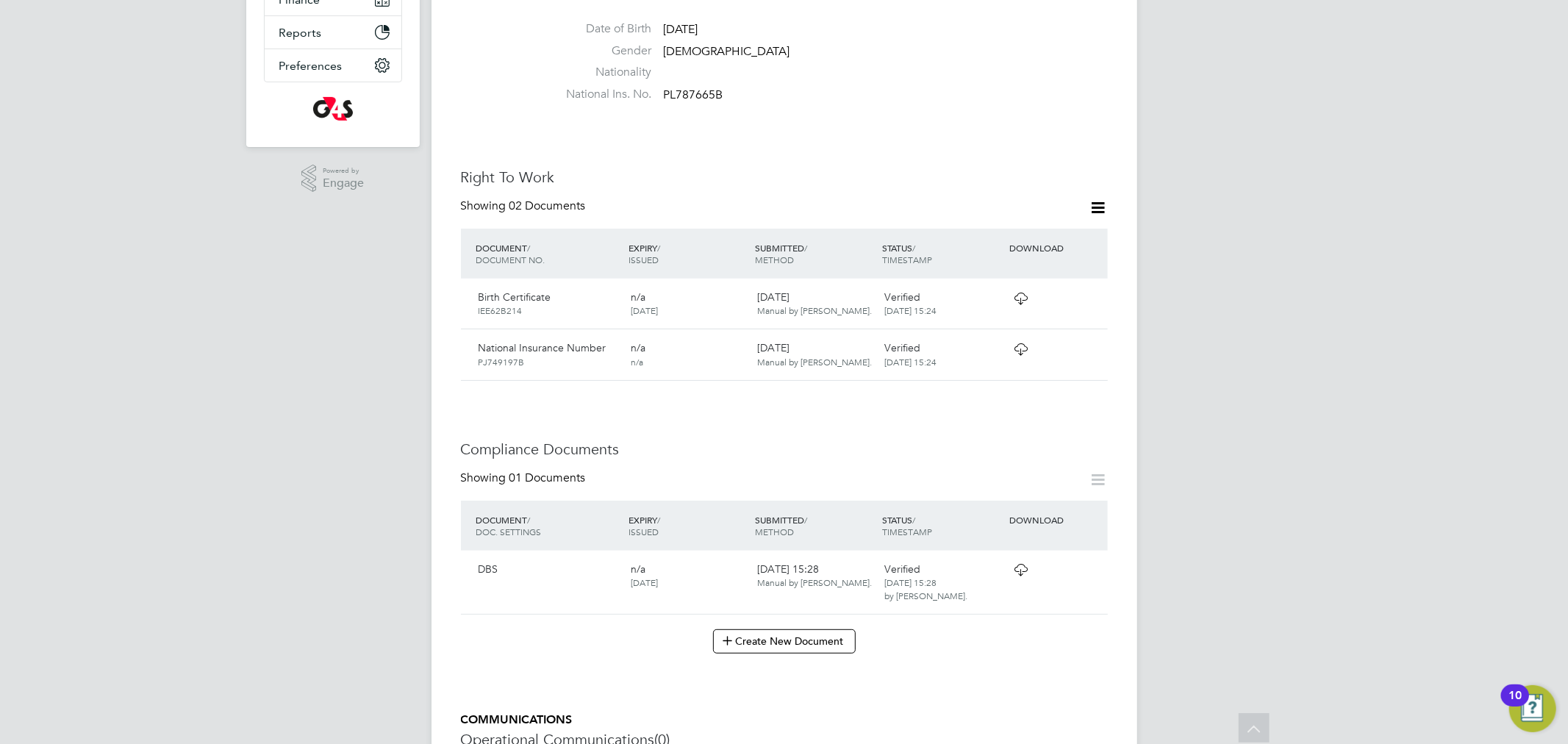
scroll to position [408, 0]
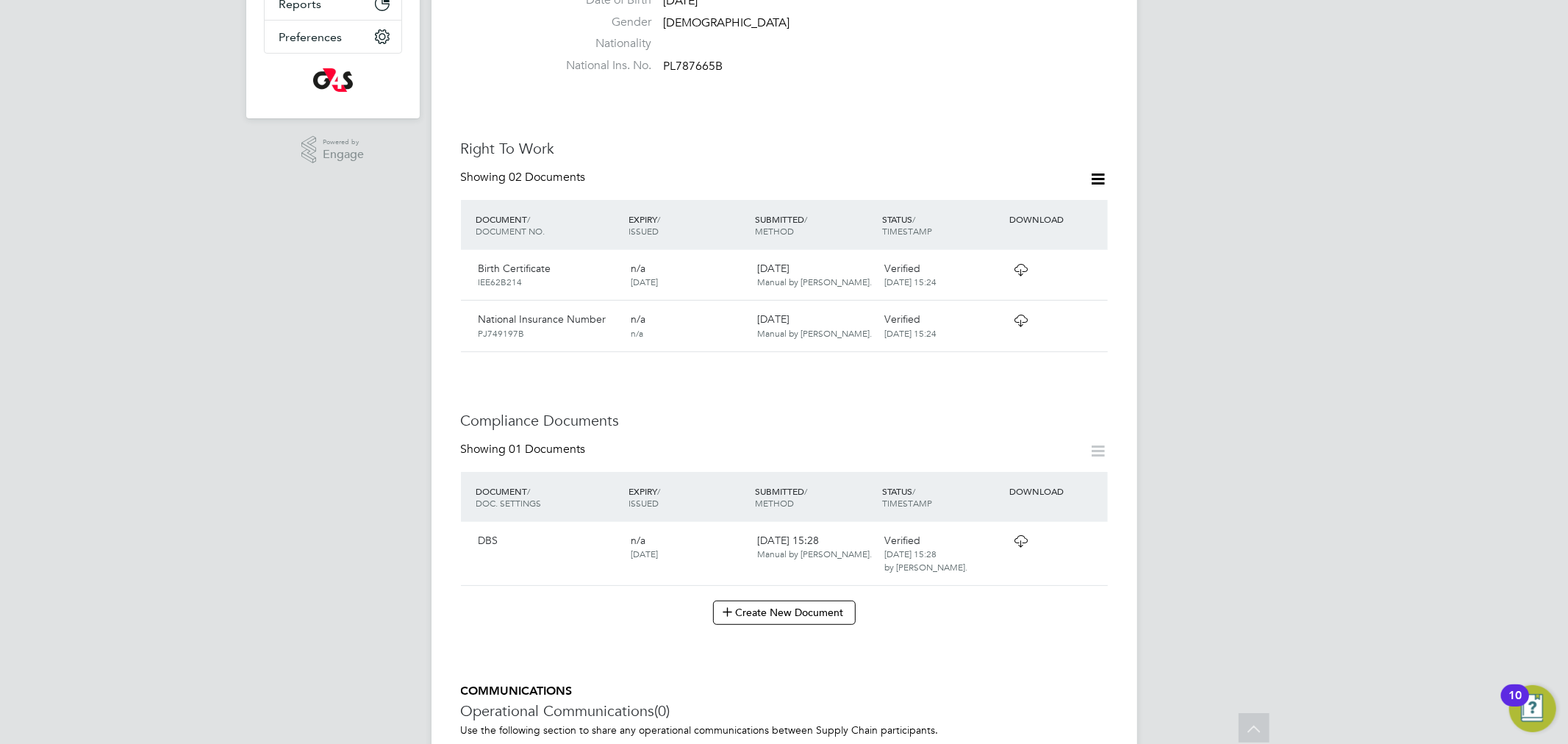
click at [1020, 535] on icon at bounding box center [1020, 541] width 18 height 12
click at [1024, 264] on icon at bounding box center [1020, 269] width 18 height 12
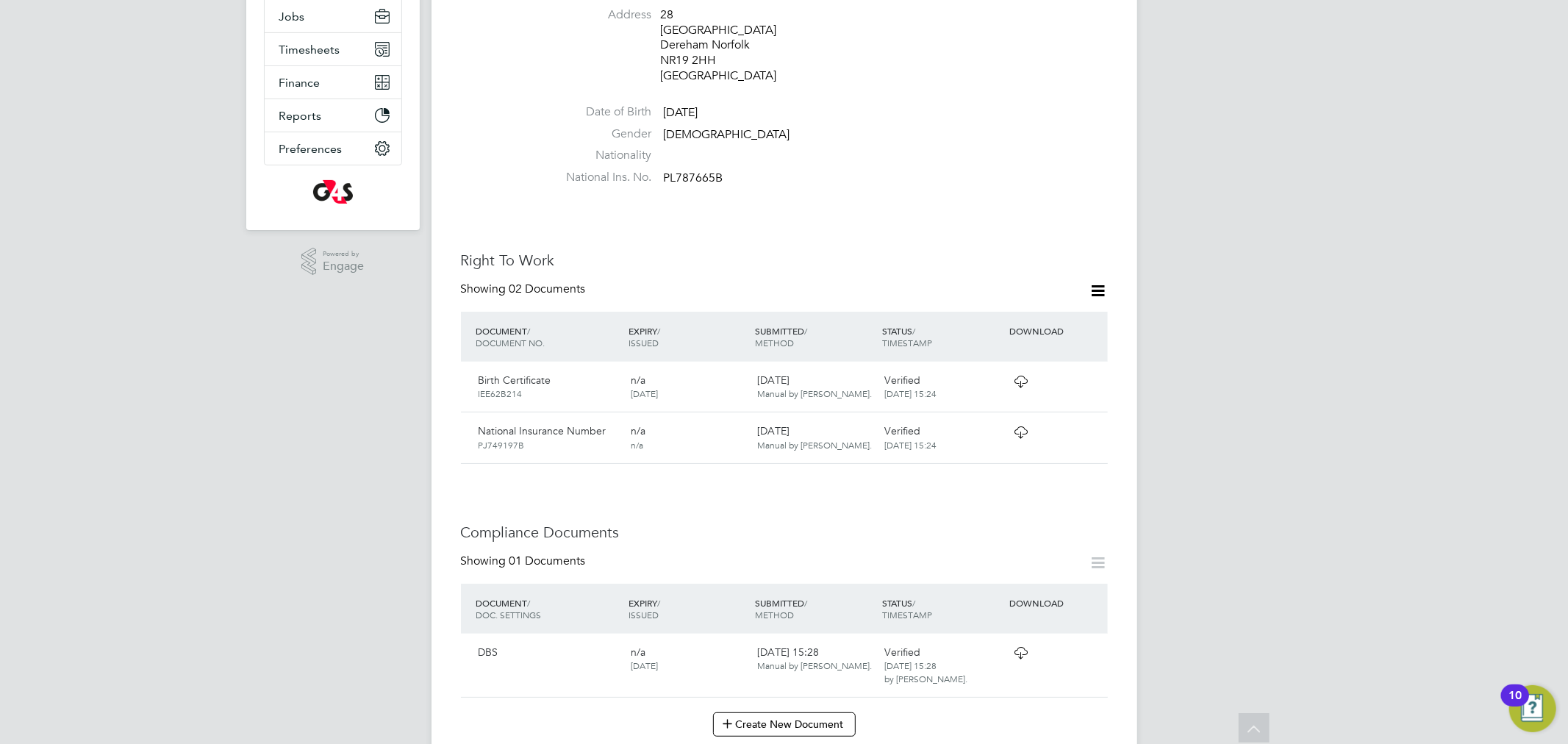
scroll to position [0, 0]
